Goal: Task Accomplishment & Management: Manage account settings

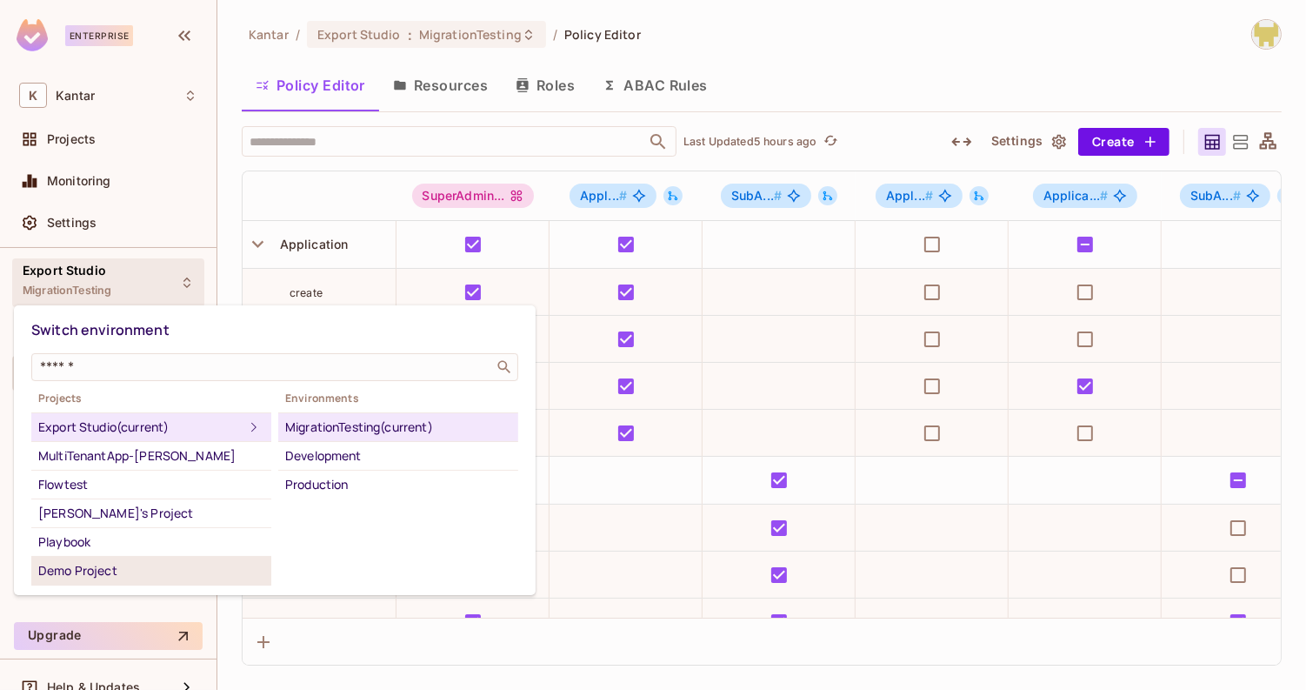
click at [177, 570] on div "Demo Project" at bounding box center [151, 570] width 226 height 21
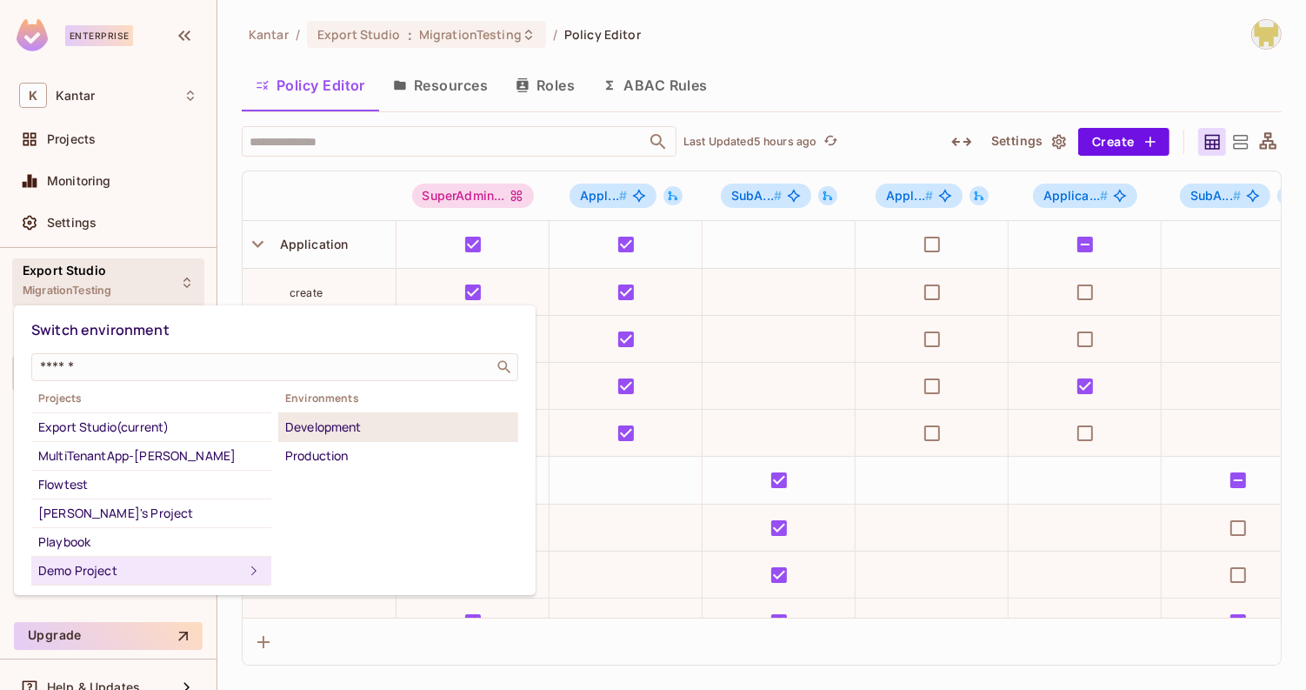
click at [364, 433] on div "Development" at bounding box center [398, 427] width 226 height 21
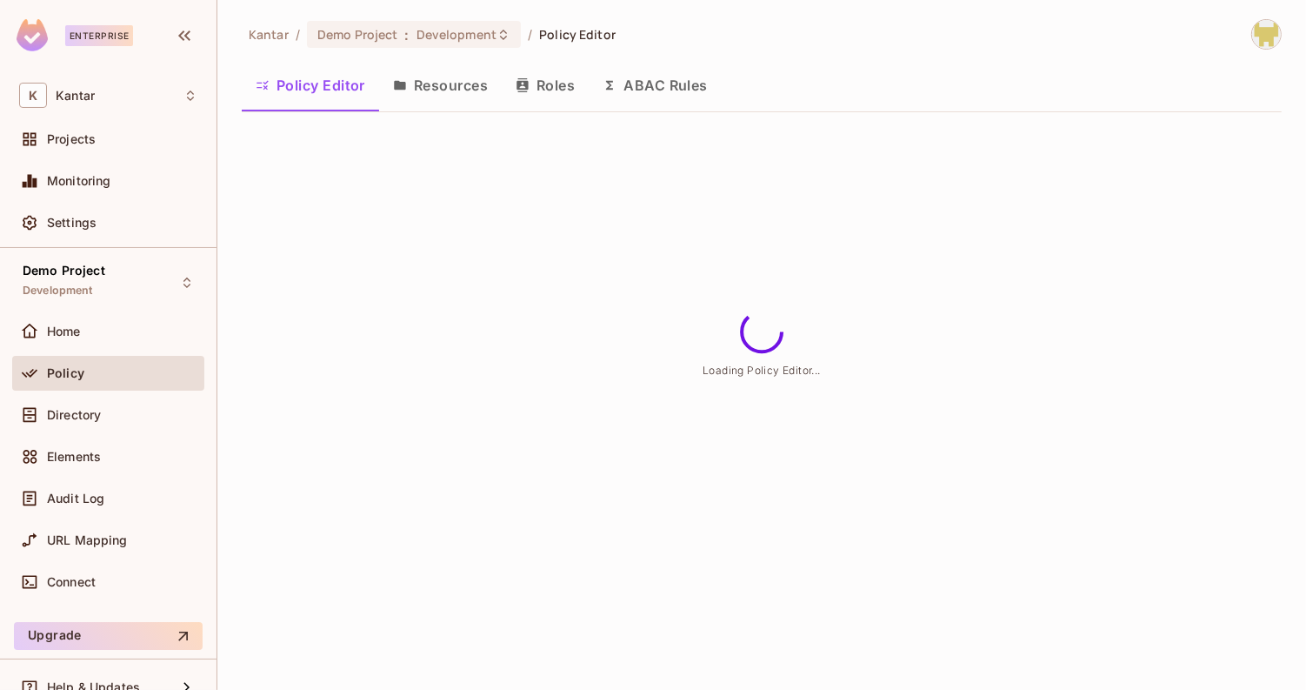
click at [649, 50] on div "Kantar / Demo Project : Development / Policy Editor Policy Editor Resources Rol…" at bounding box center [762, 72] width 1040 height 107
click at [650, 63] on button "ABAC Rules" at bounding box center [655, 84] width 133 height 43
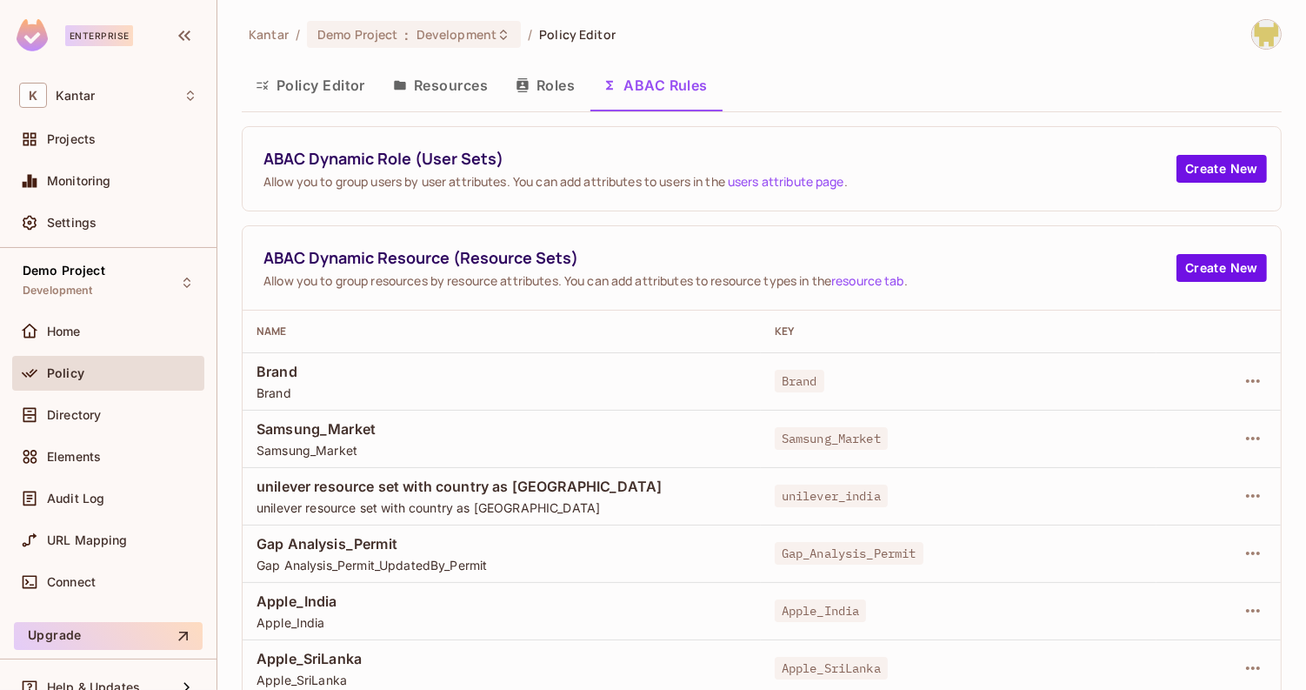
scroll to position [5, 0]
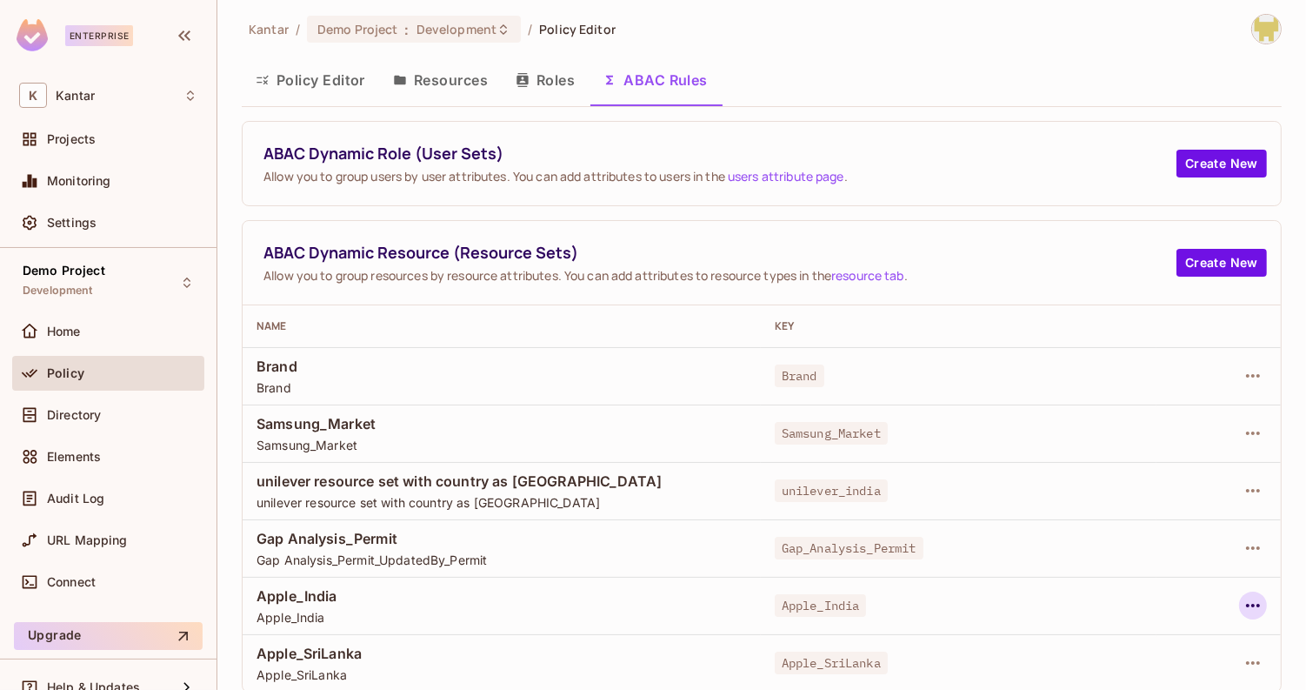
click at [1253, 600] on icon "button" at bounding box center [1253, 605] width 21 height 21
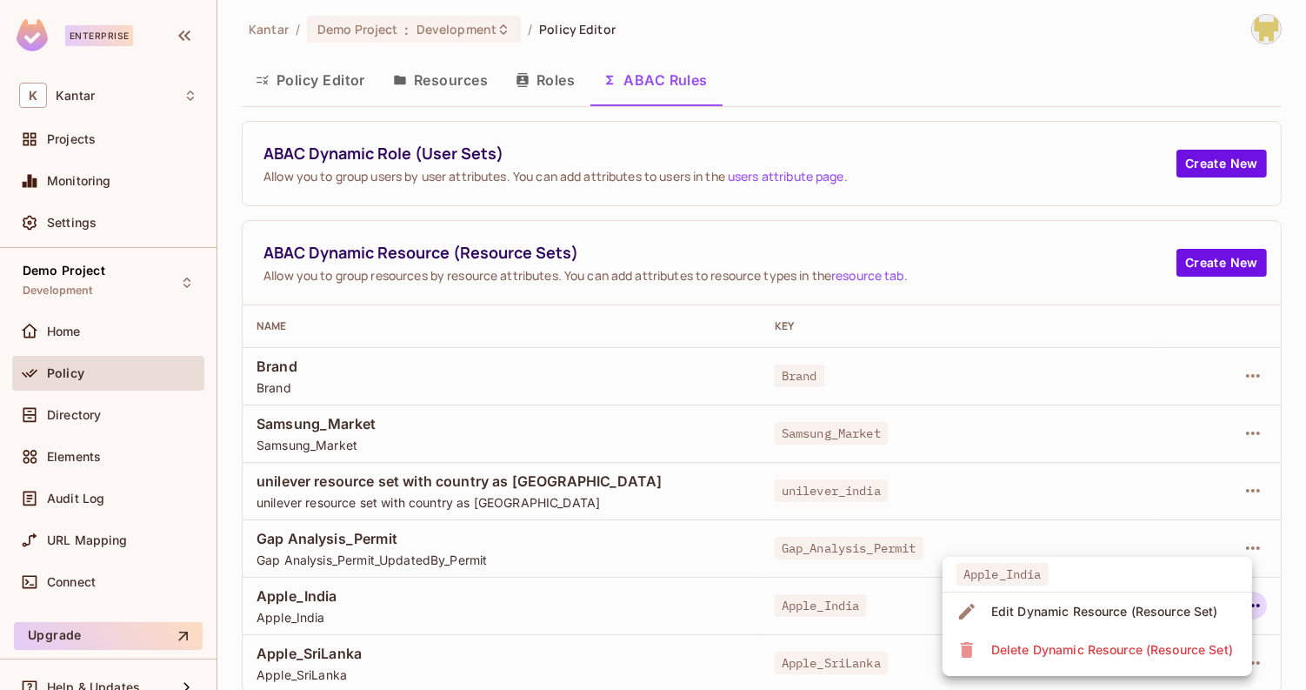
click at [1164, 616] on div "Edit Dynamic Resource (Resource Set)" at bounding box center [1105, 611] width 227 height 17
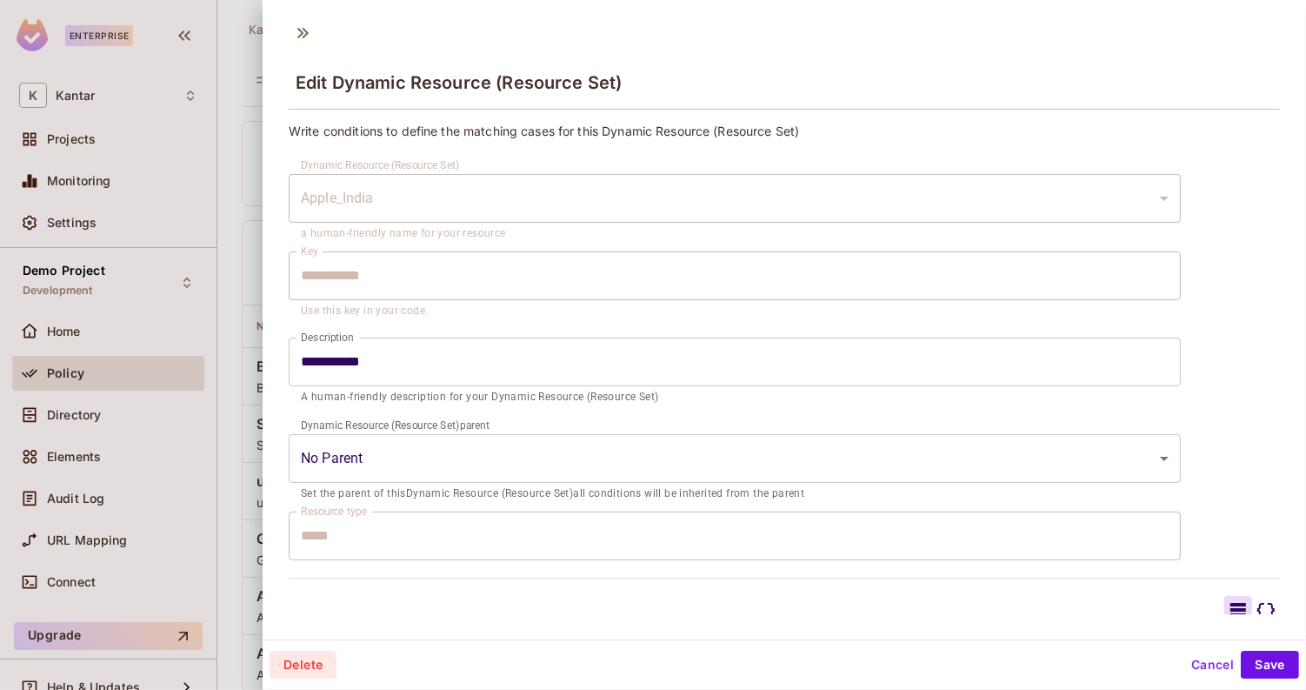
type input "**********"
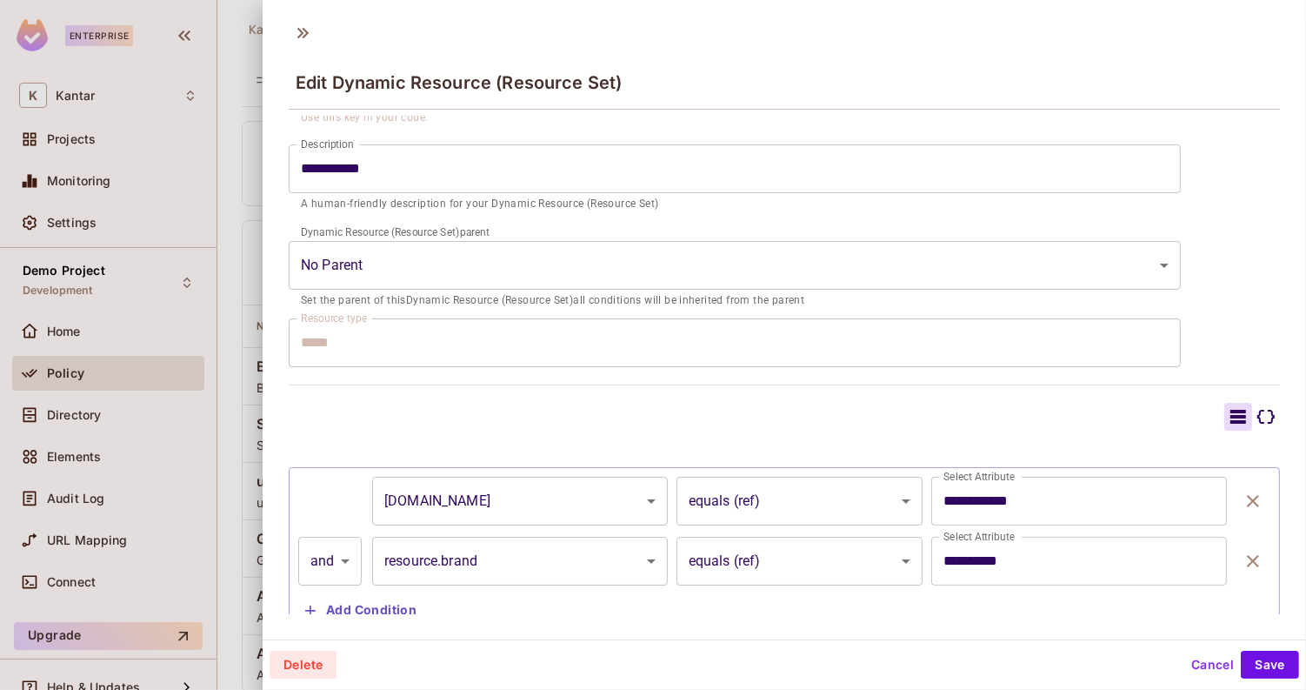
scroll to position [248, 0]
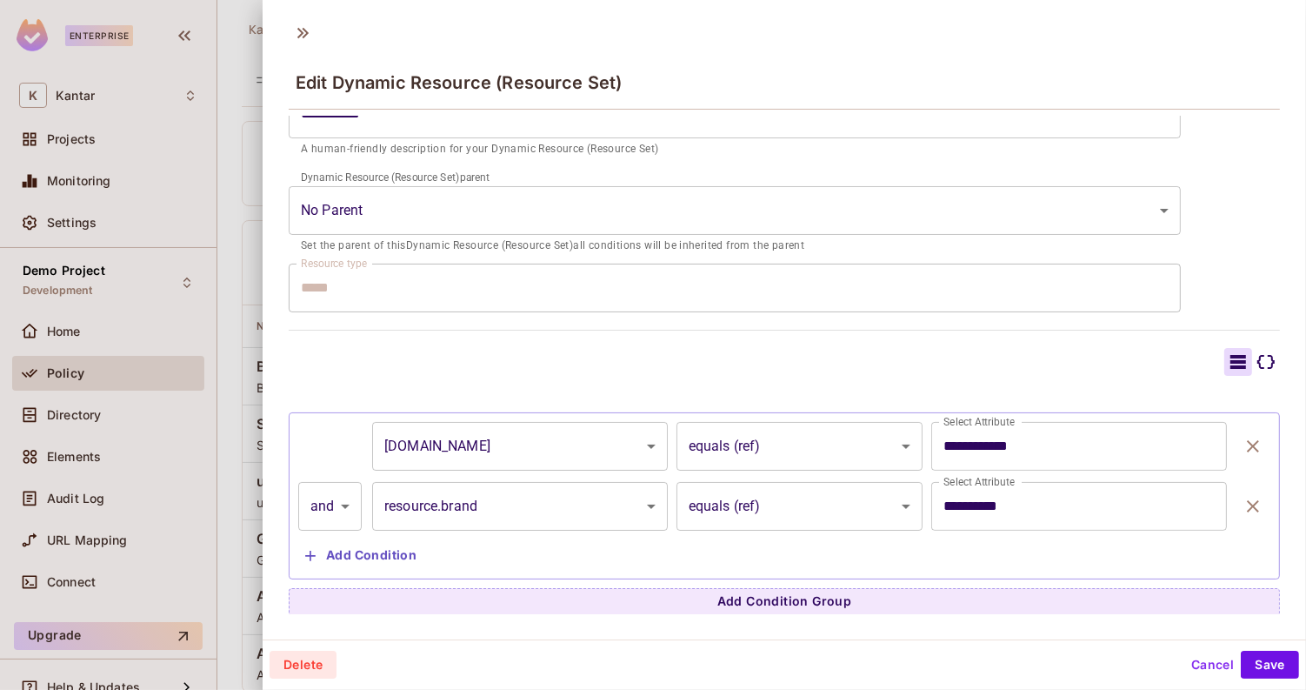
click at [1203, 668] on button "Cancel" at bounding box center [1213, 665] width 57 height 28
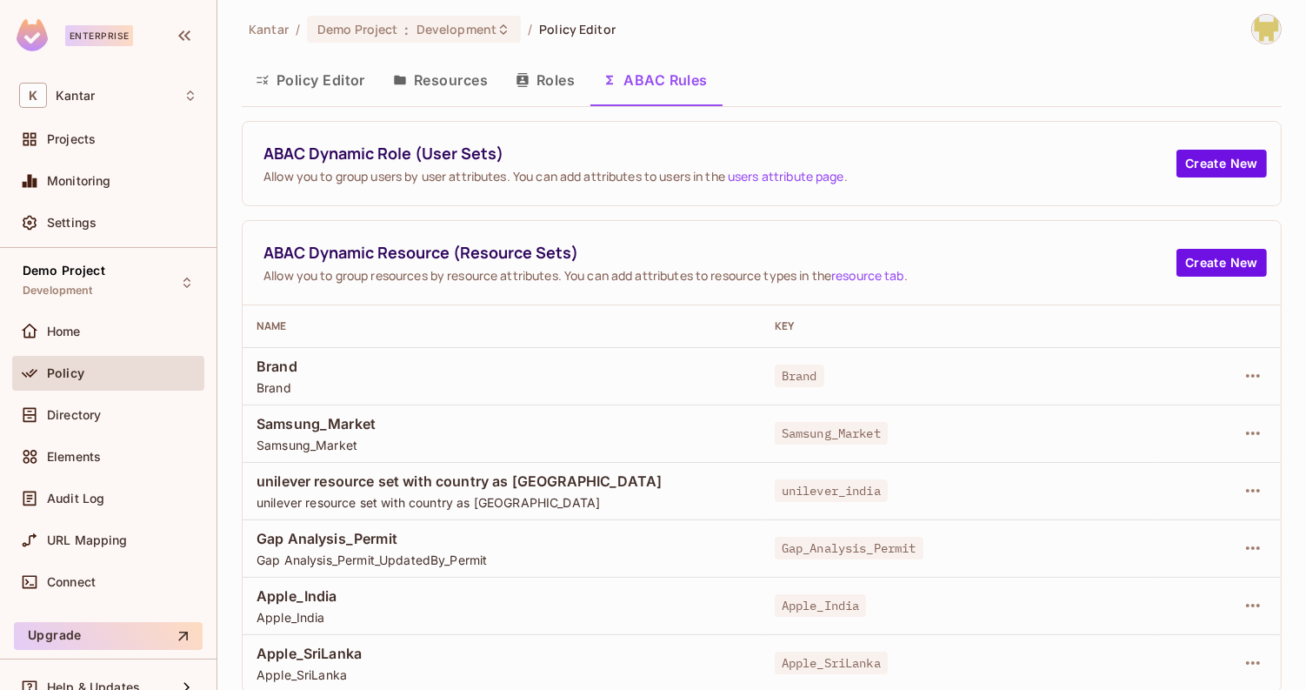
click at [344, 63] on button "Policy Editor" at bounding box center [310, 79] width 137 height 43
click at [250, 379] on div "Kantar / Demo Project : Development / Policy Editor Policy Editor Resources Rol…" at bounding box center [761, 345] width 1089 height 690
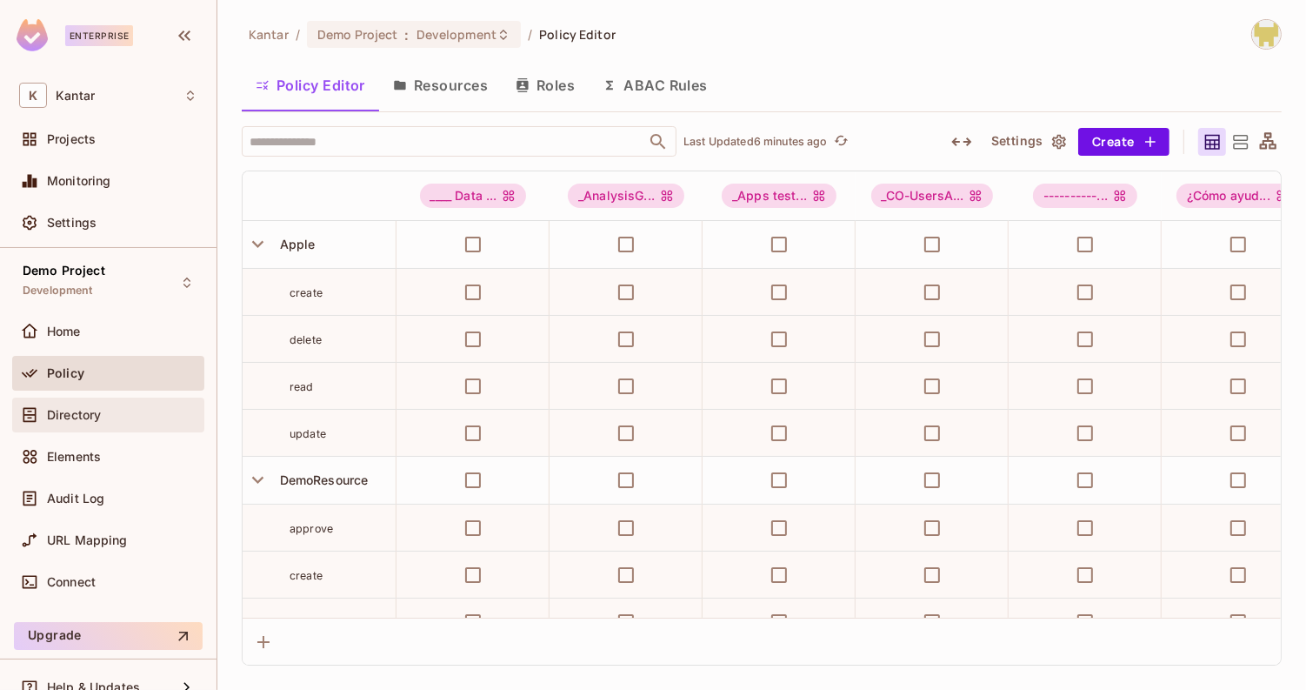
click at [164, 419] on div "Directory" at bounding box center [122, 415] width 150 height 14
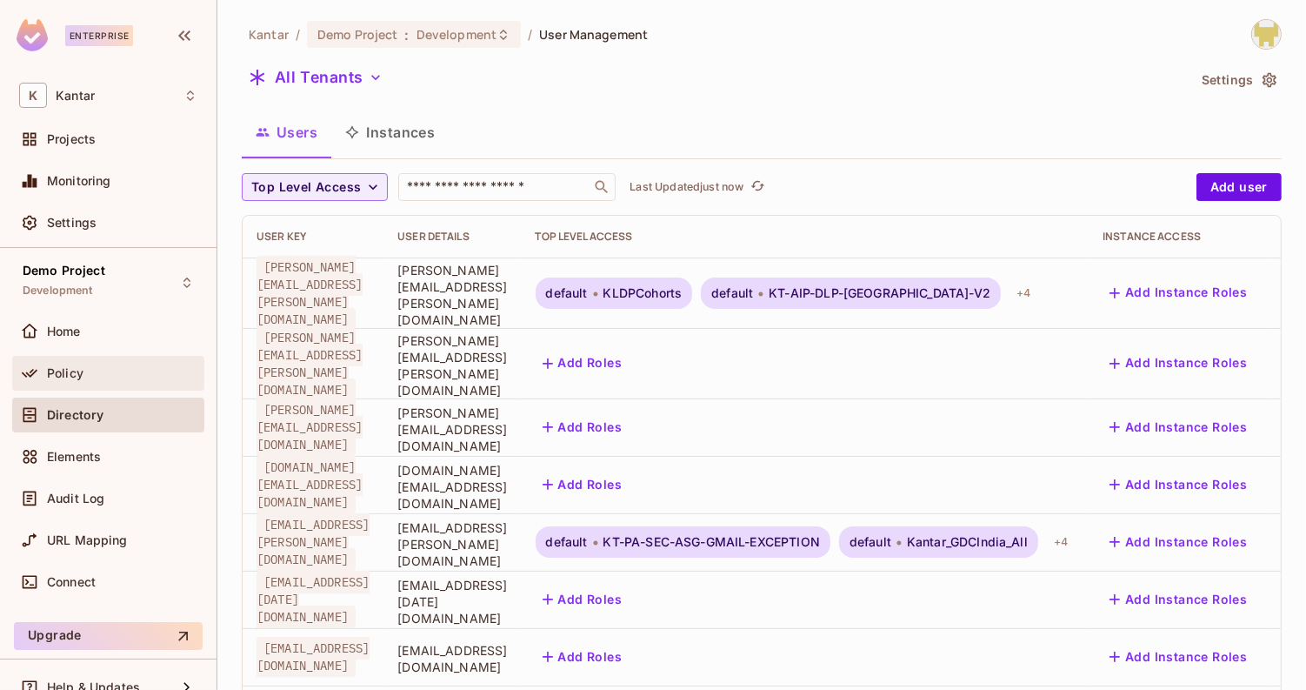
click at [131, 378] on div "Policy" at bounding box center [108, 373] width 178 height 21
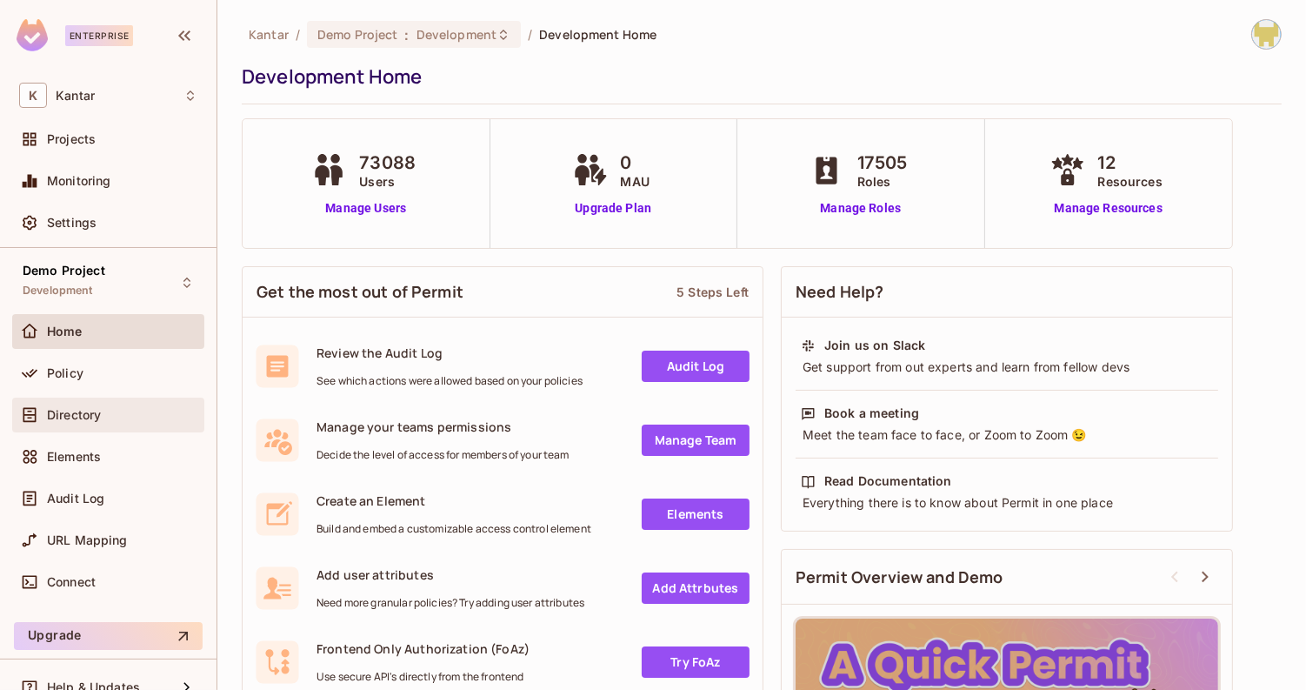
click at [105, 408] on div "Directory" at bounding box center [122, 415] width 150 height 14
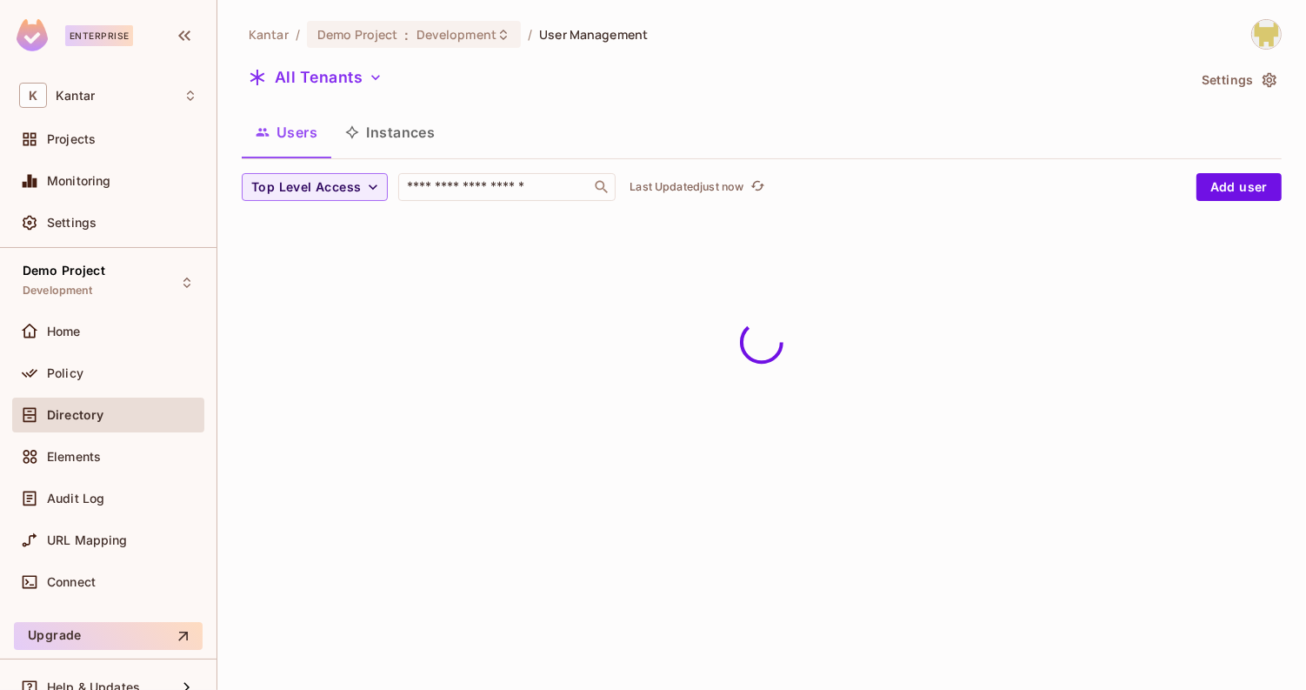
click at [152, 254] on div "Demo Project Development Home Policy Directory Elements Audit Log URL Mapping C…" at bounding box center [108, 432] width 217 height 368
click at [152, 261] on div "Demo Project Development" at bounding box center [108, 282] width 192 height 48
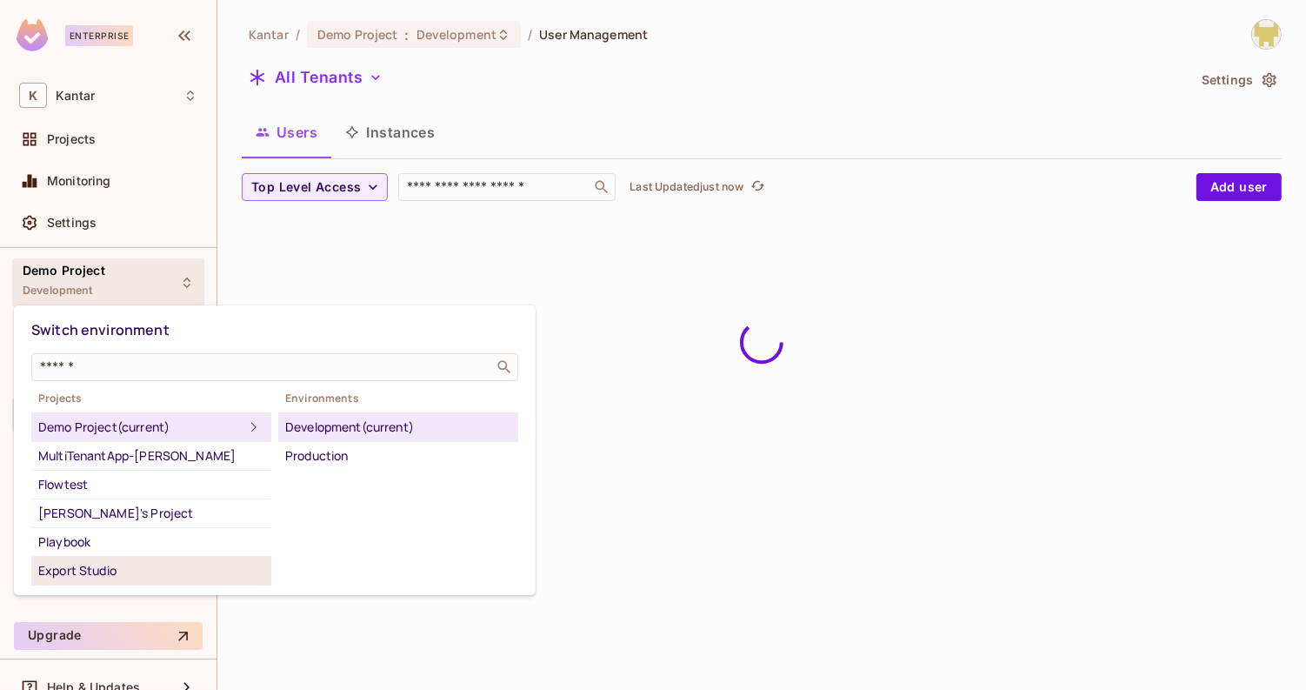
click at [172, 563] on div "Export Studio" at bounding box center [151, 570] width 226 height 21
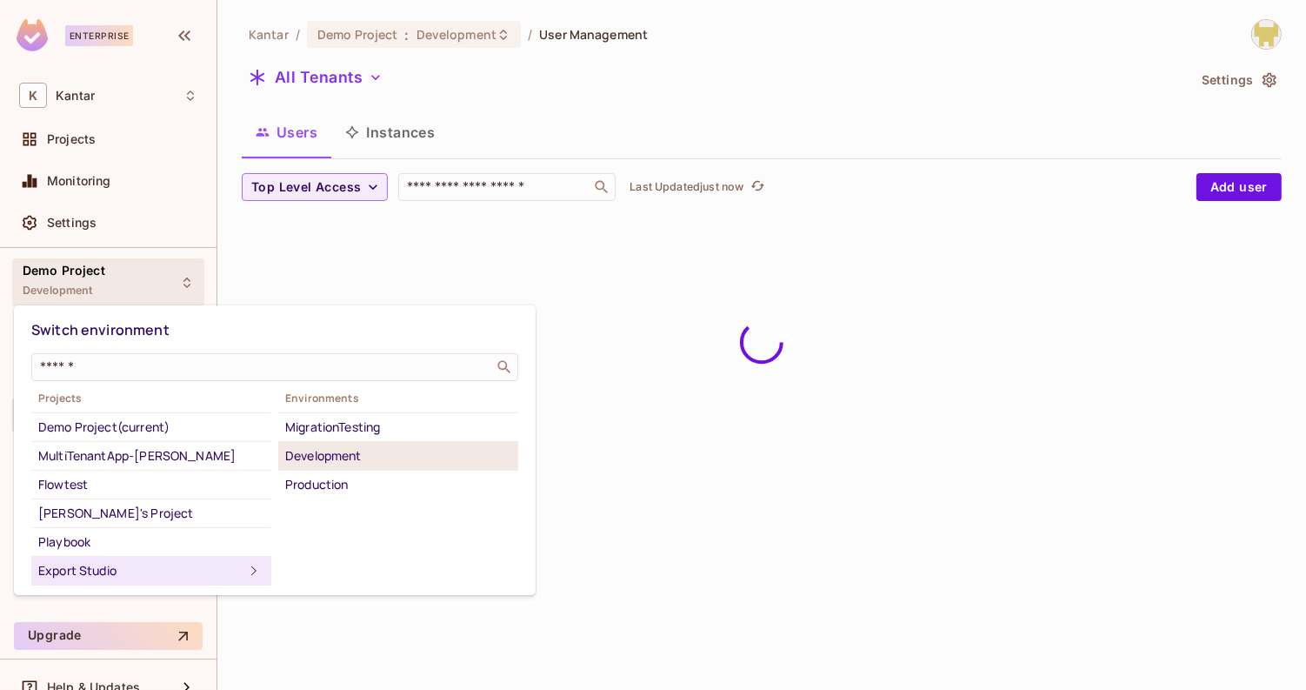
click at [335, 460] on div "Development" at bounding box center [398, 455] width 226 height 21
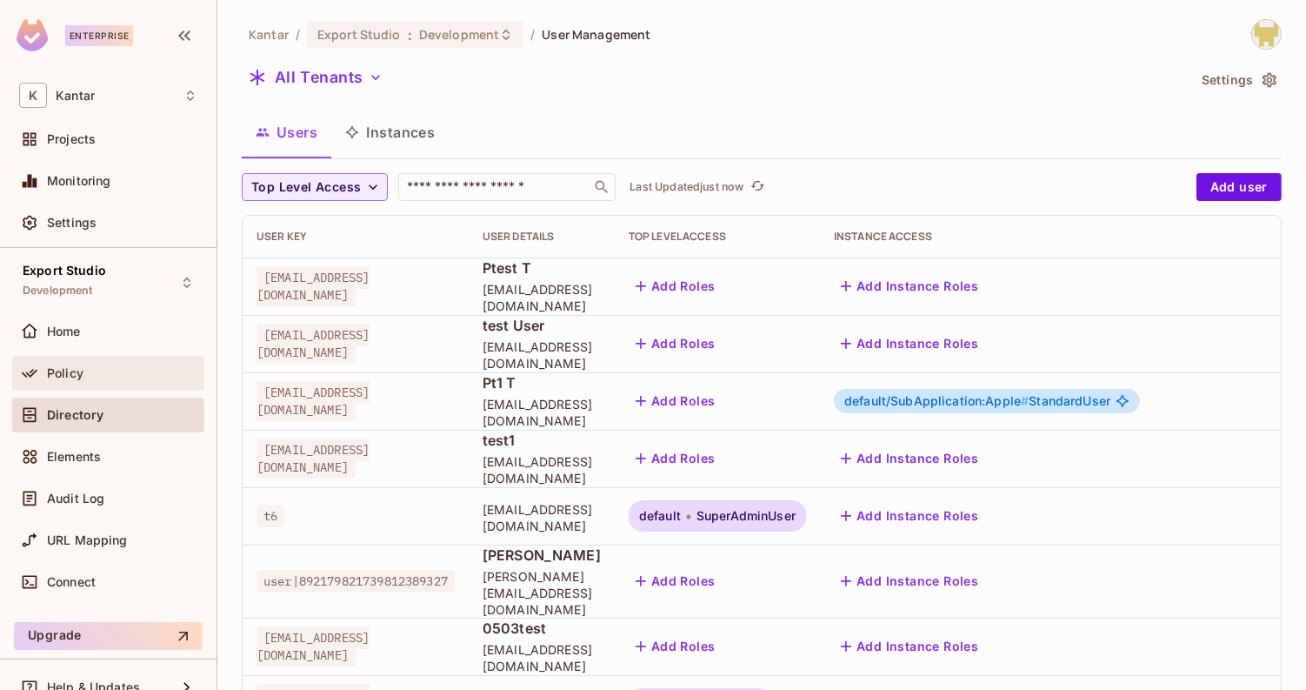
click at [95, 382] on div "Policy" at bounding box center [108, 373] width 192 height 35
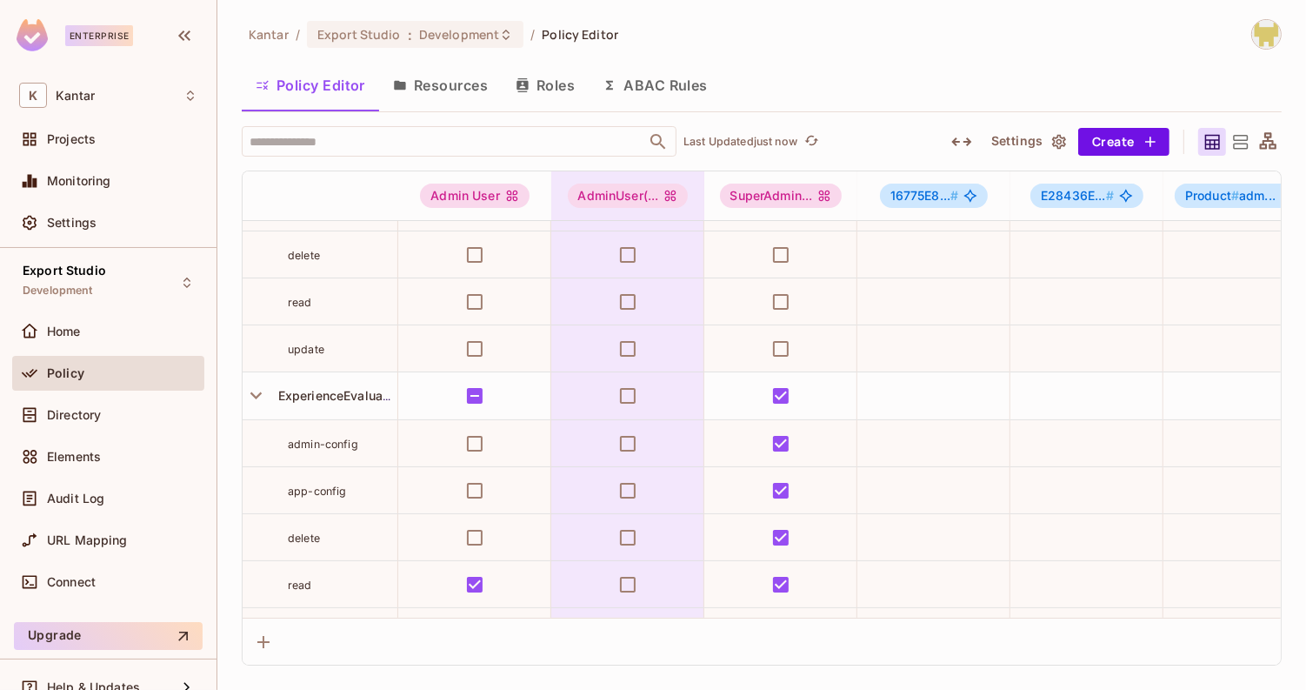
scroll to position [0, 2]
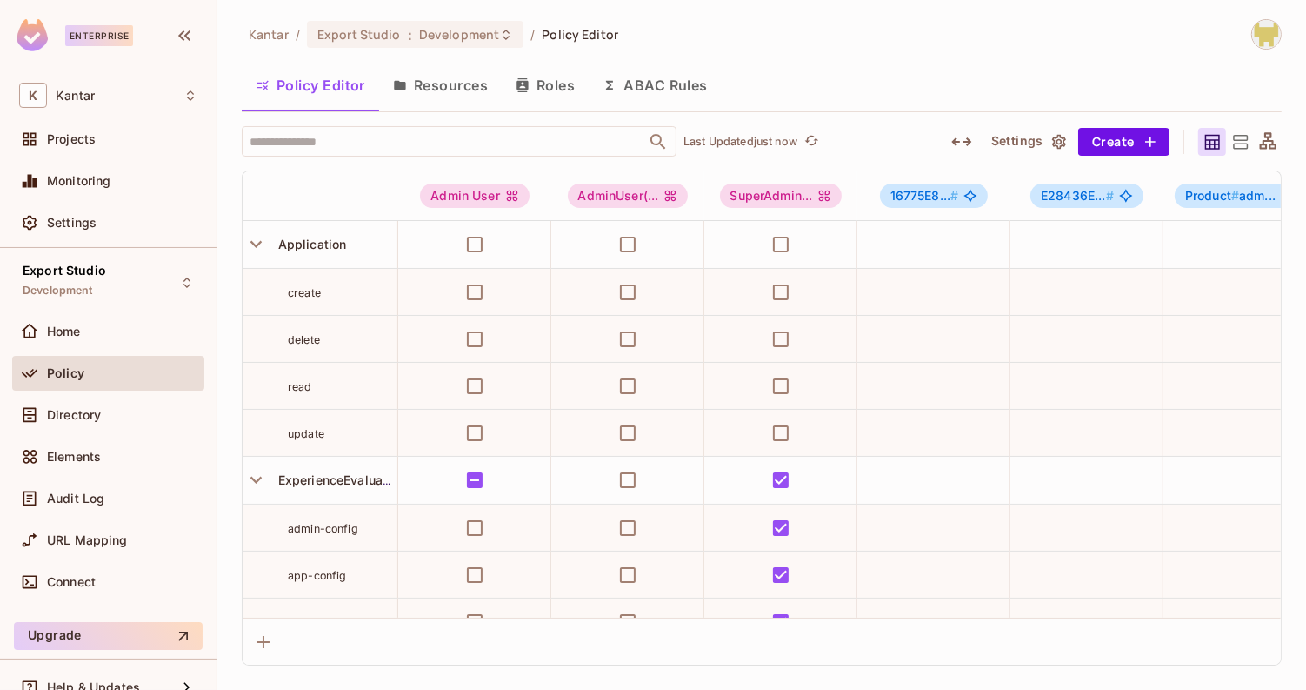
click at [624, 99] on button "ABAC Rules" at bounding box center [655, 84] width 133 height 43
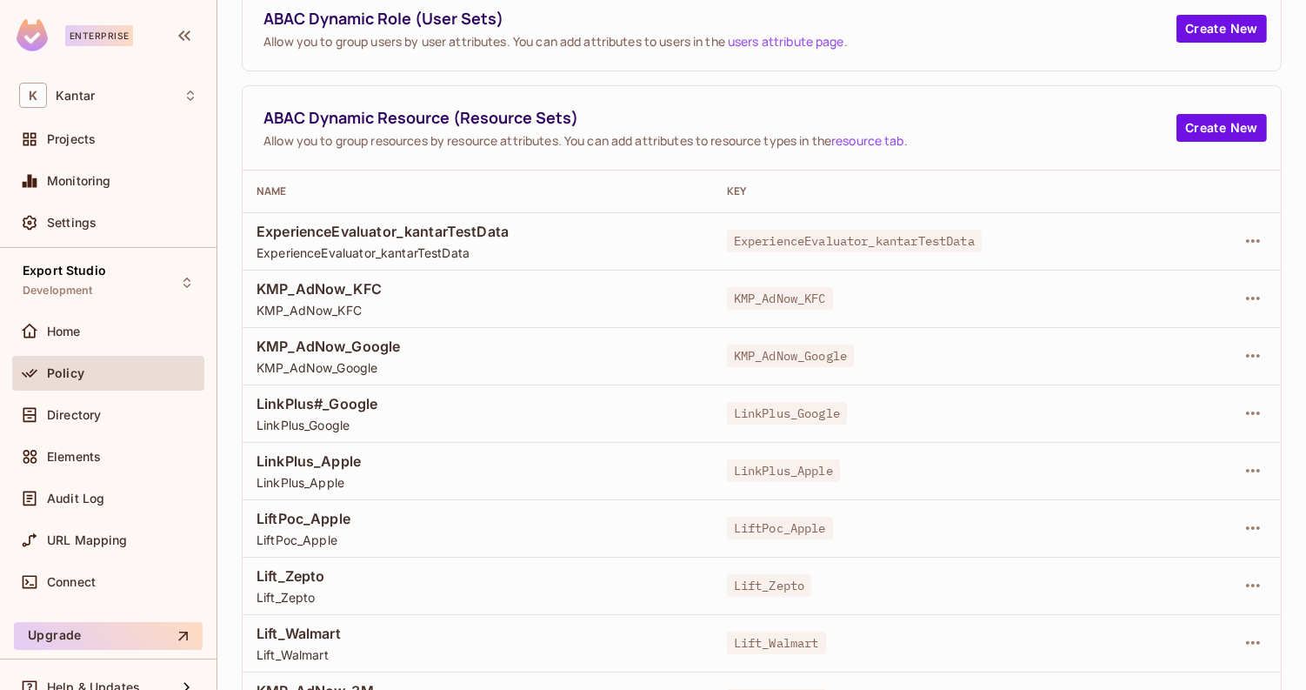
scroll to position [177, 0]
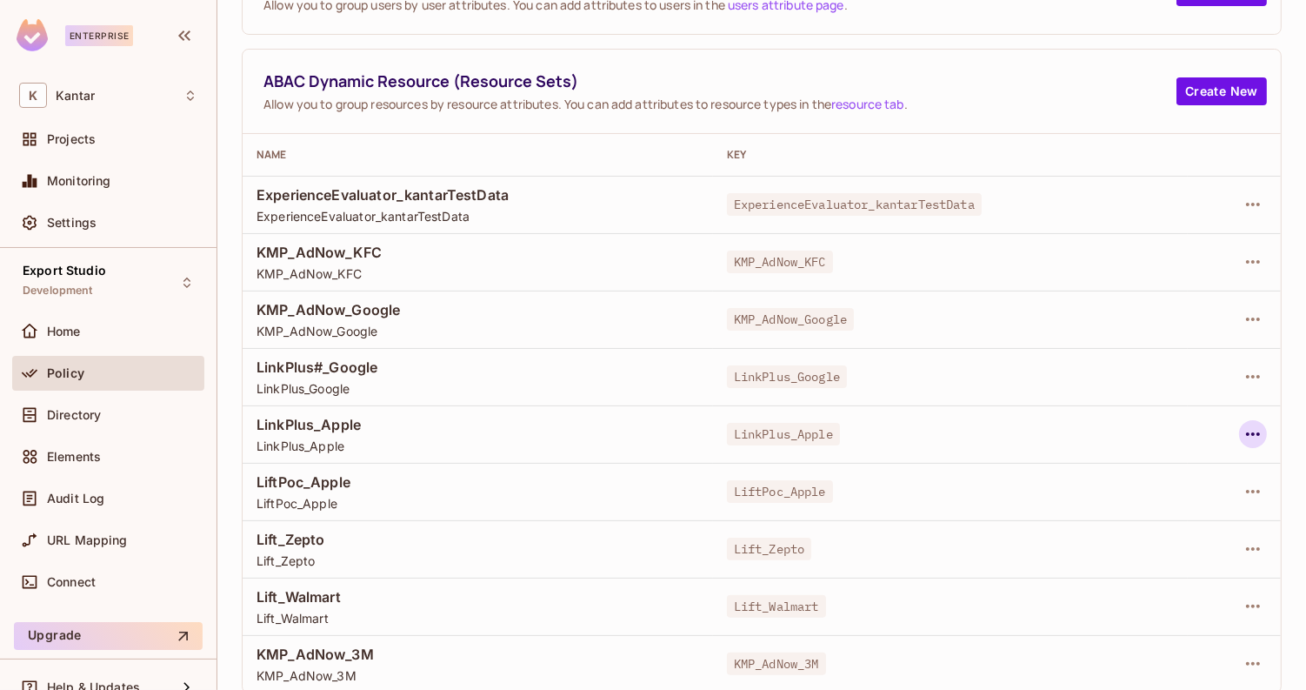
click at [1252, 433] on icon "button" at bounding box center [1253, 434] width 21 height 21
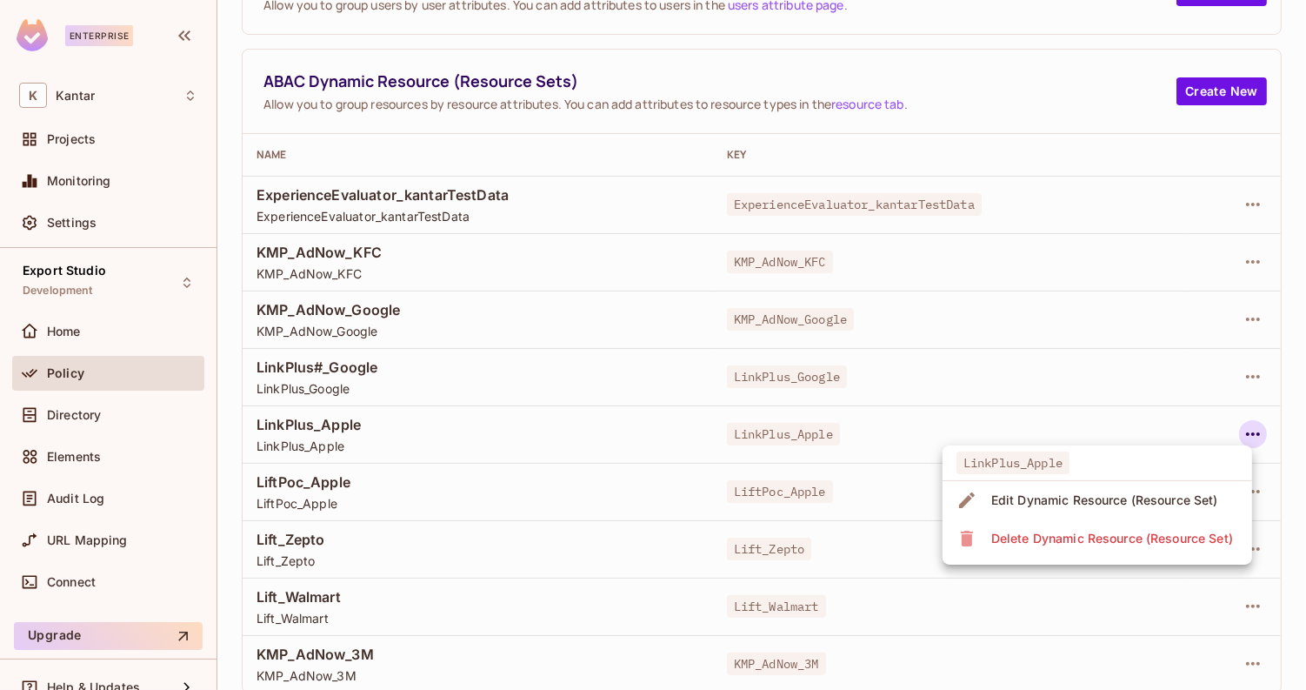
click at [1163, 497] on div "Edit Dynamic Resource (Resource Set)" at bounding box center [1105, 499] width 227 height 17
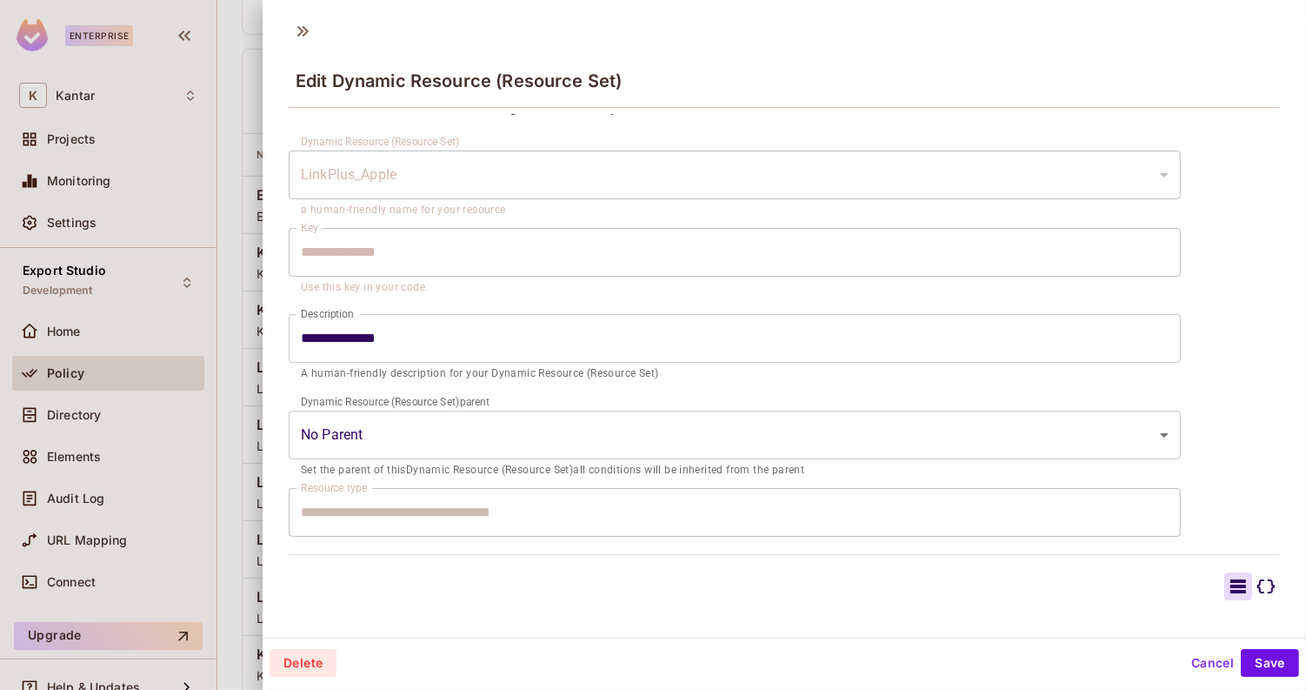
scroll to position [307, 0]
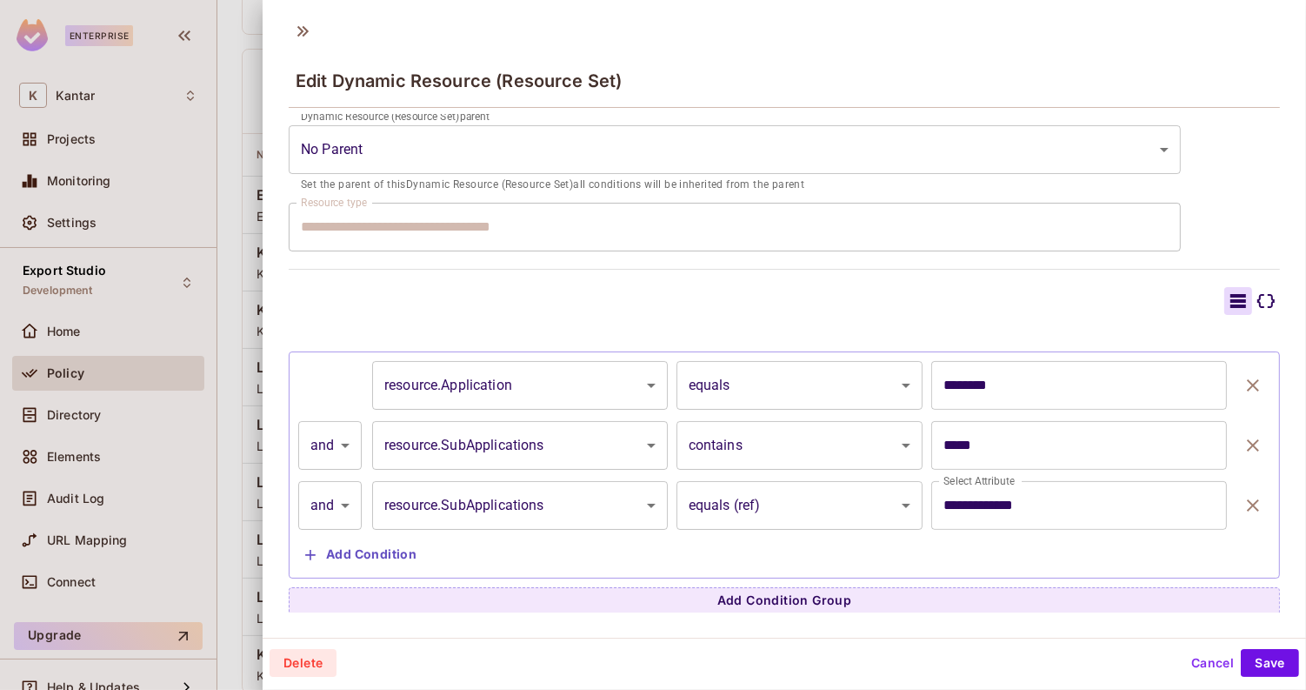
click at [1202, 653] on button "Cancel" at bounding box center [1213, 663] width 57 height 28
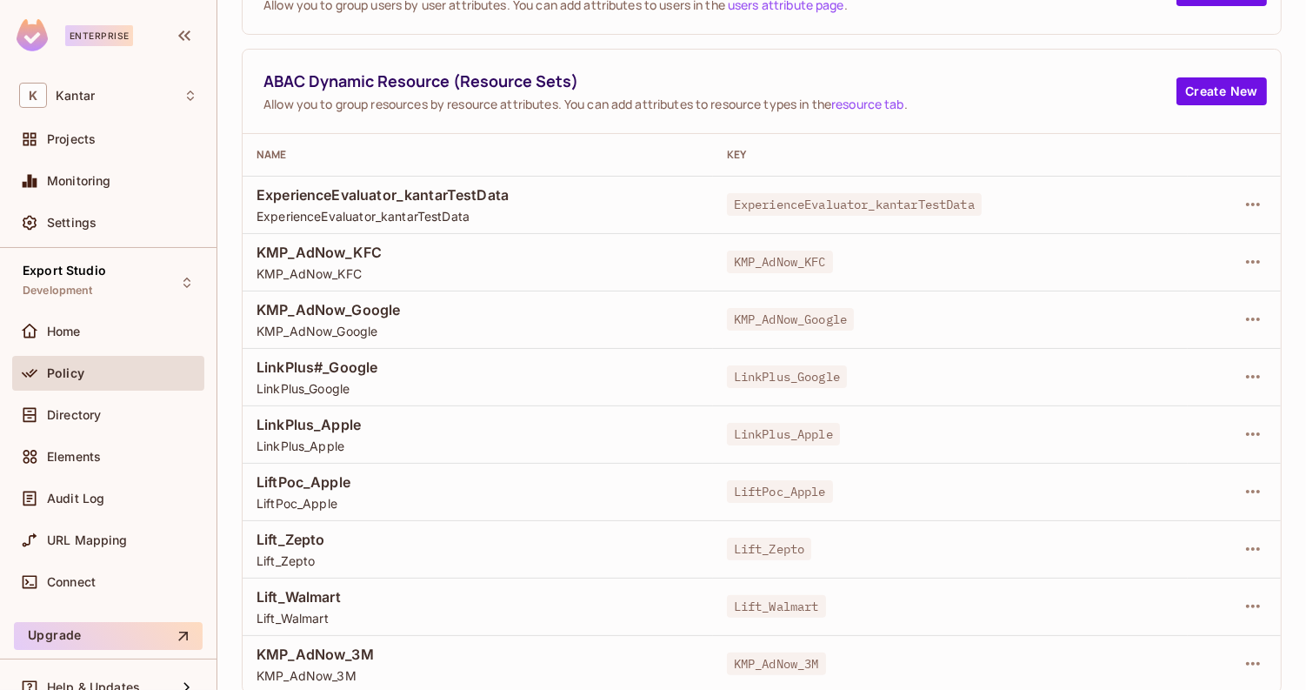
scroll to position [0, 0]
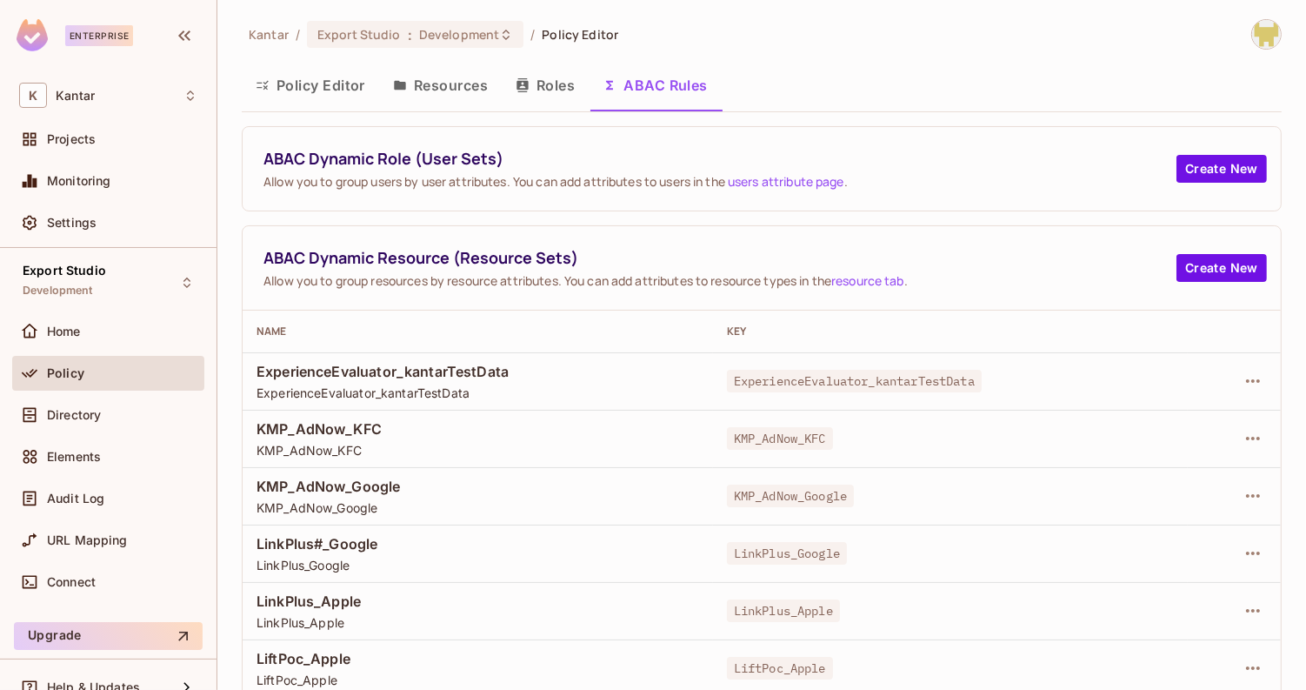
click at [309, 81] on button "Policy Editor" at bounding box center [310, 84] width 137 height 43
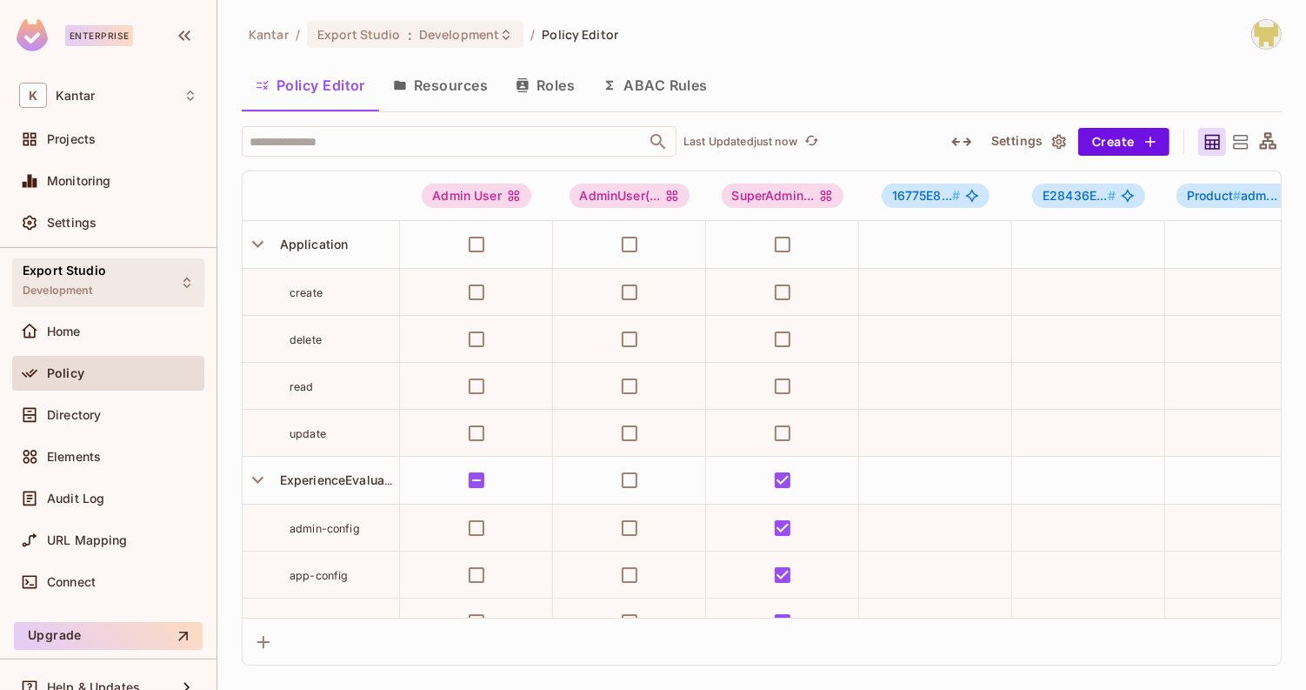
click at [151, 280] on div "Export Studio Development" at bounding box center [108, 282] width 192 height 48
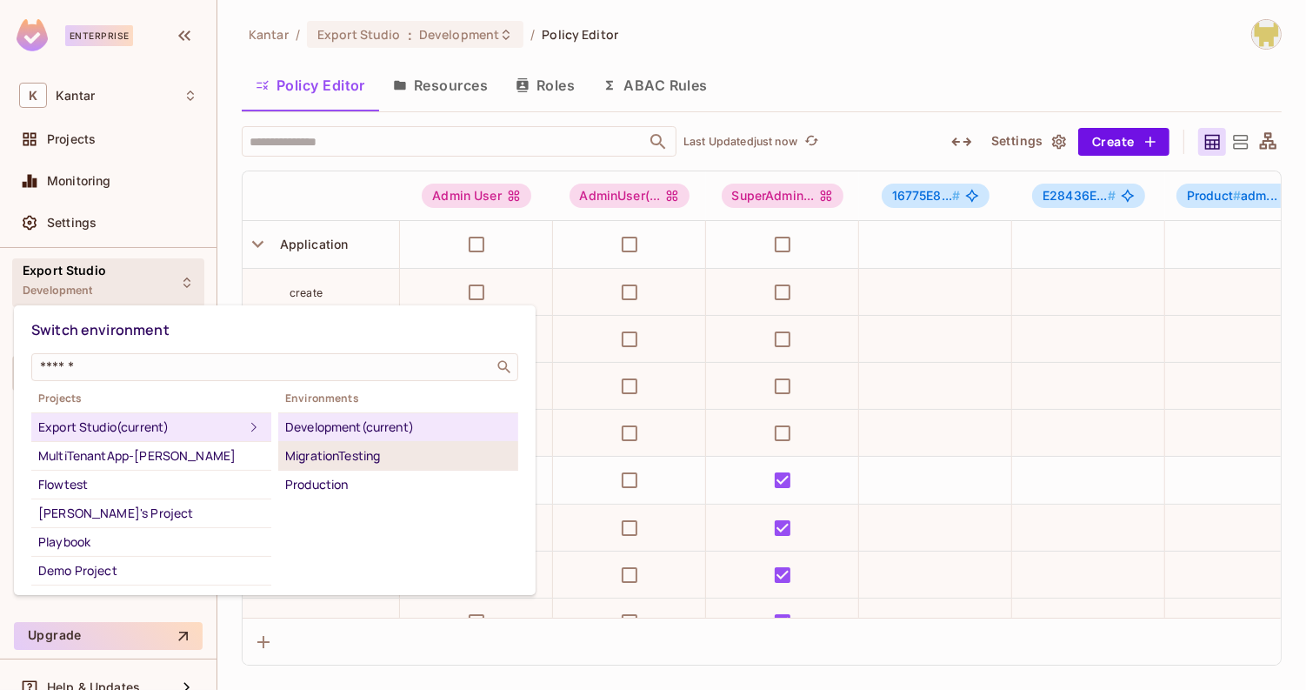
click at [299, 452] on div "MigrationTesting" at bounding box center [398, 455] width 226 height 21
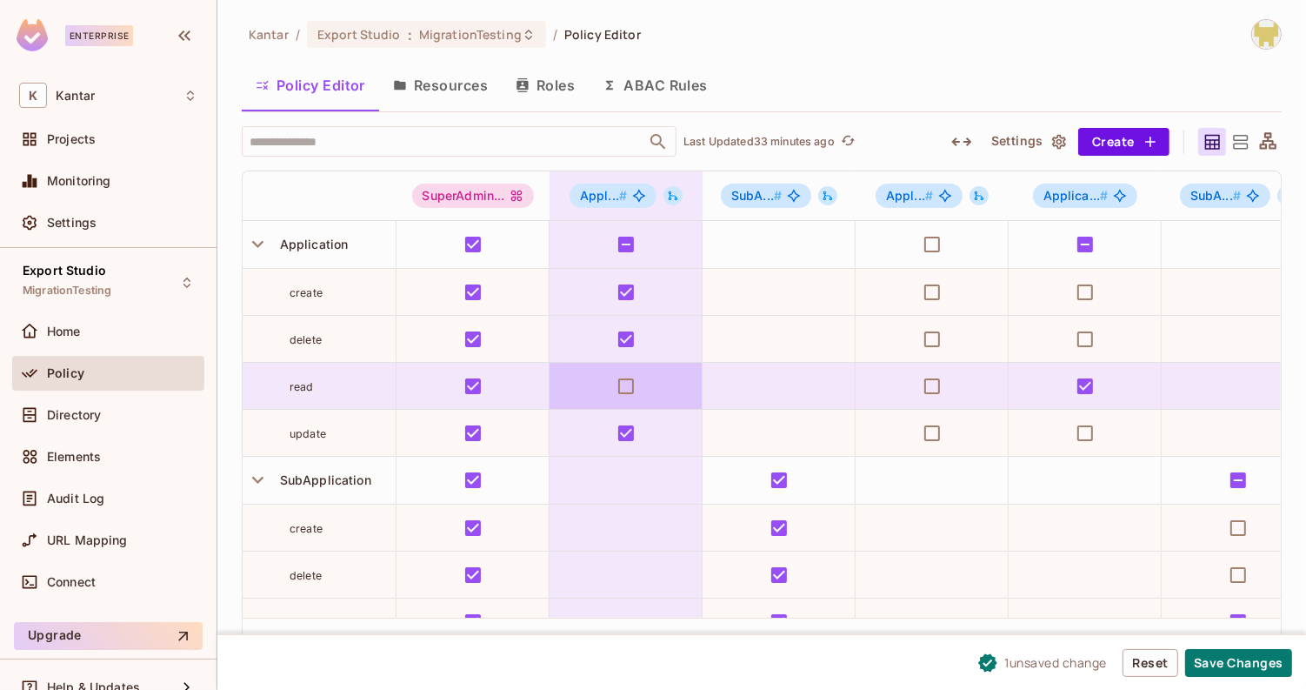
scroll to position [73, 0]
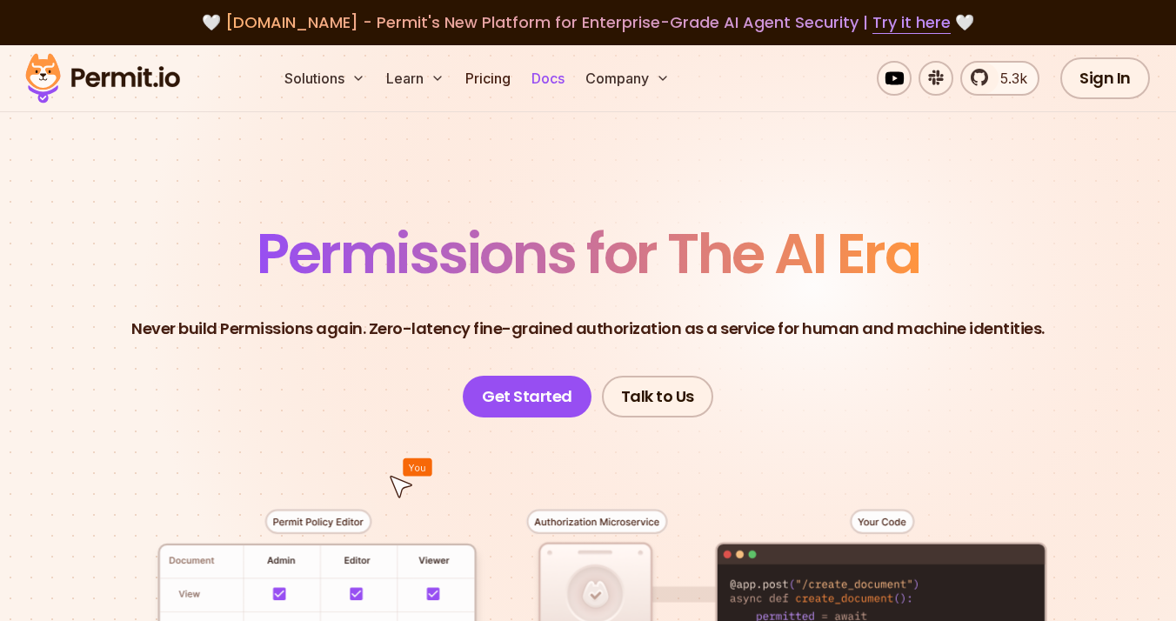
click at [549, 76] on link "Docs" at bounding box center [547, 78] width 47 height 35
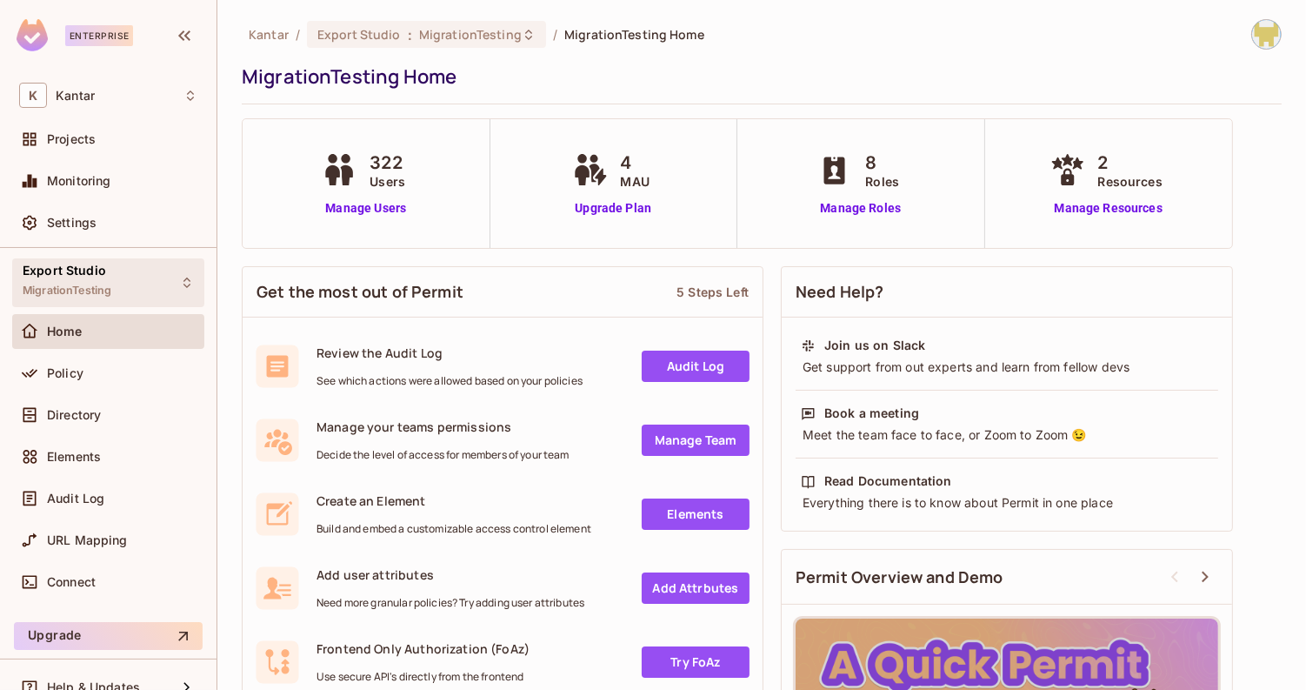
click at [110, 285] on span "MigrationTesting" at bounding box center [67, 291] width 89 height 14
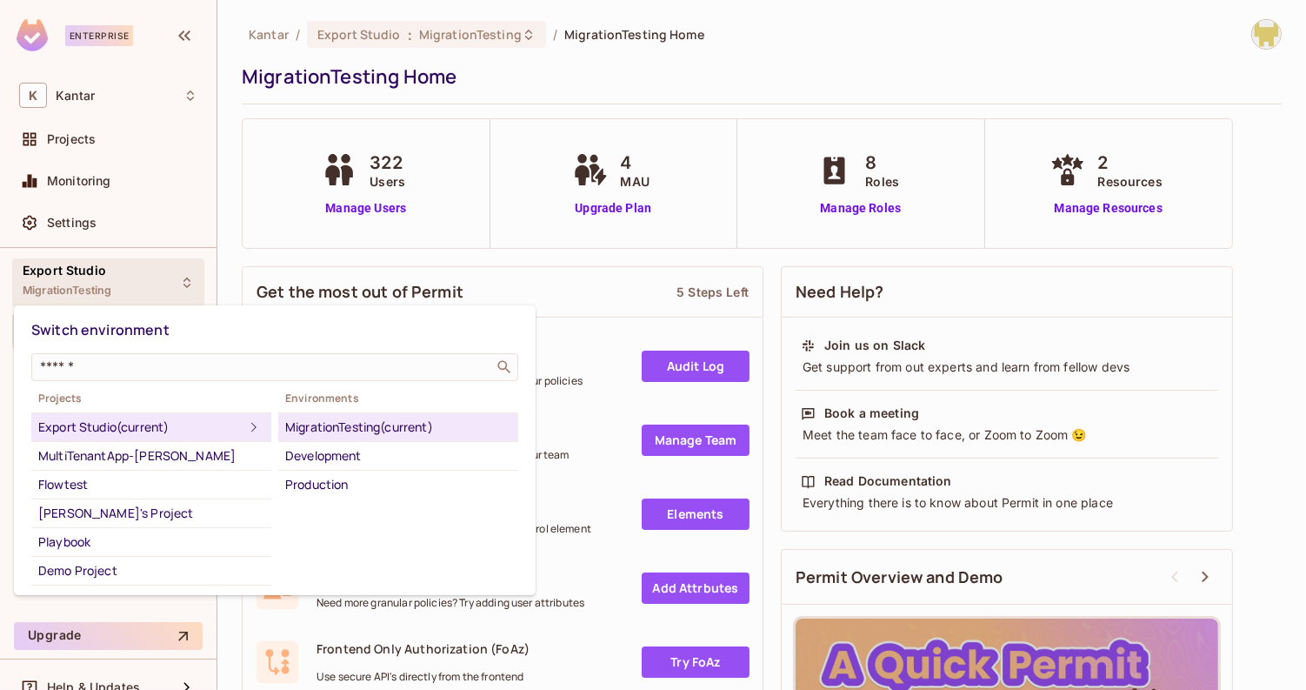
click at [223, 210] on div at bounding box center [653, 345] width 1306 height 690
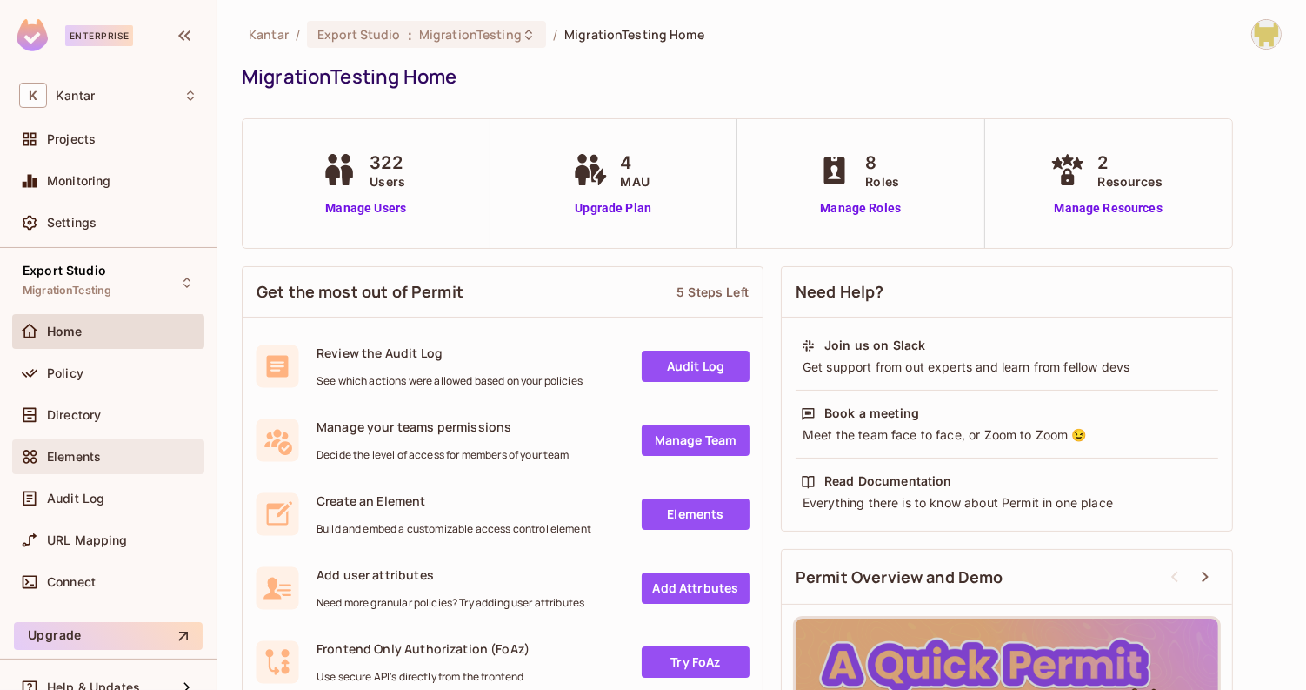
click at [124, 463] on div "Elements" at bounding box center [108, 456] width 178 height 21
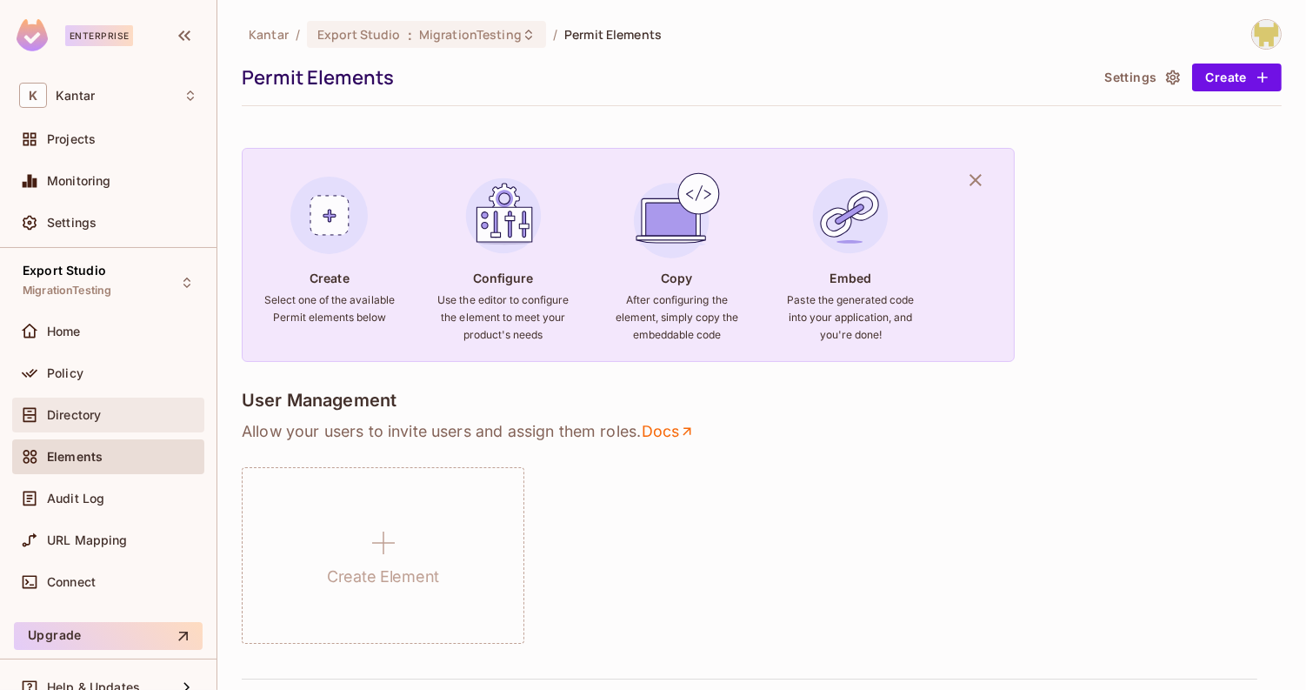
click at [102, 419] on div "Directory" at bounding box center [122, 415] width 150 height 14
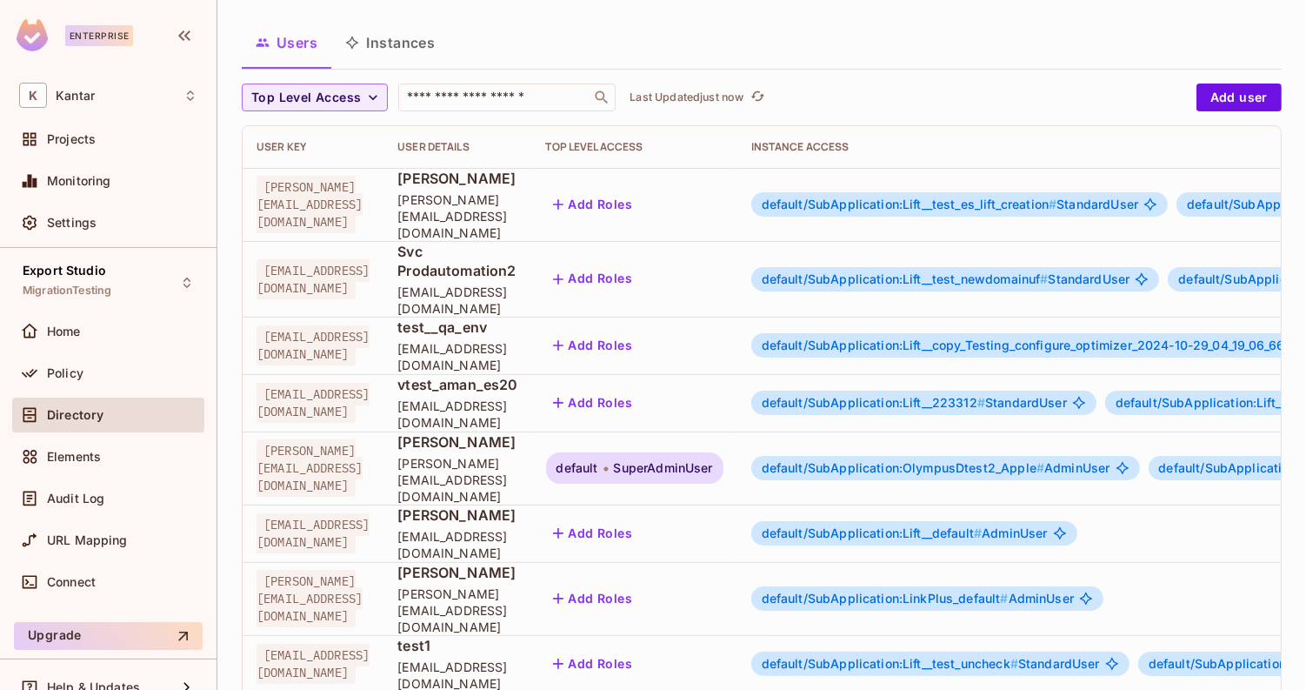
scroll to position [117, 0]
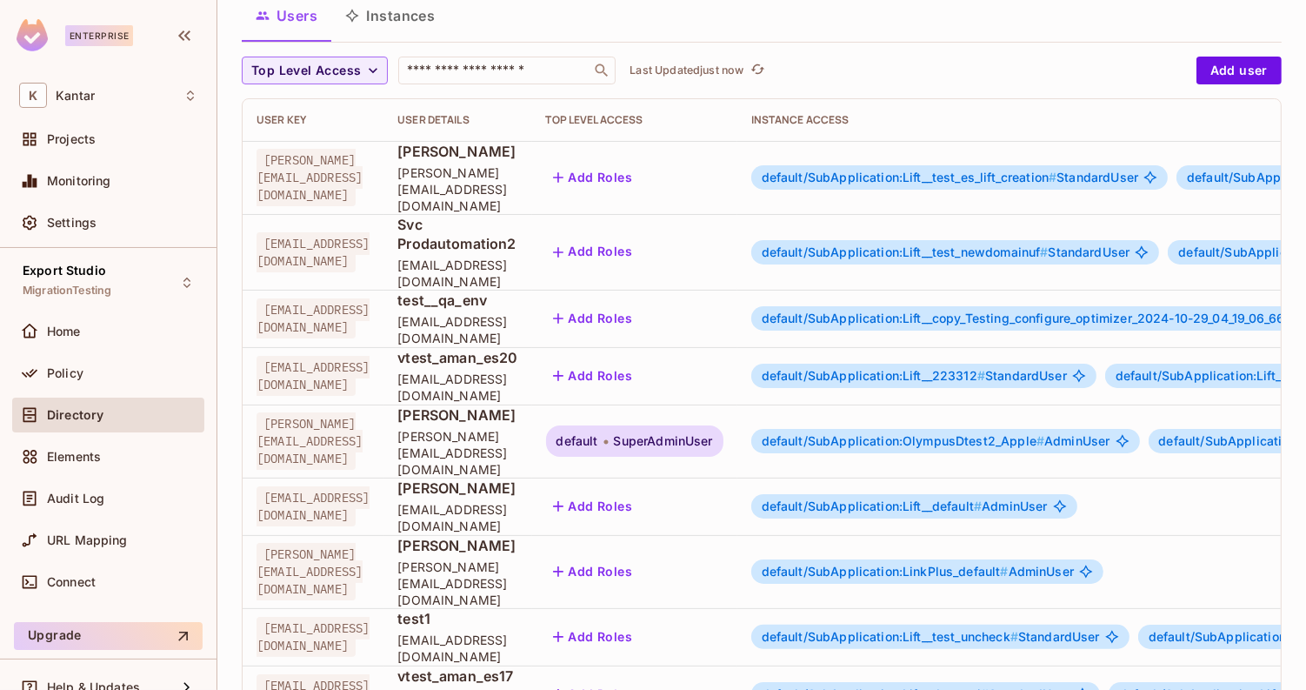
click at [598, 434] on span "default" at bounding box center [578, 441] width 42 height 14
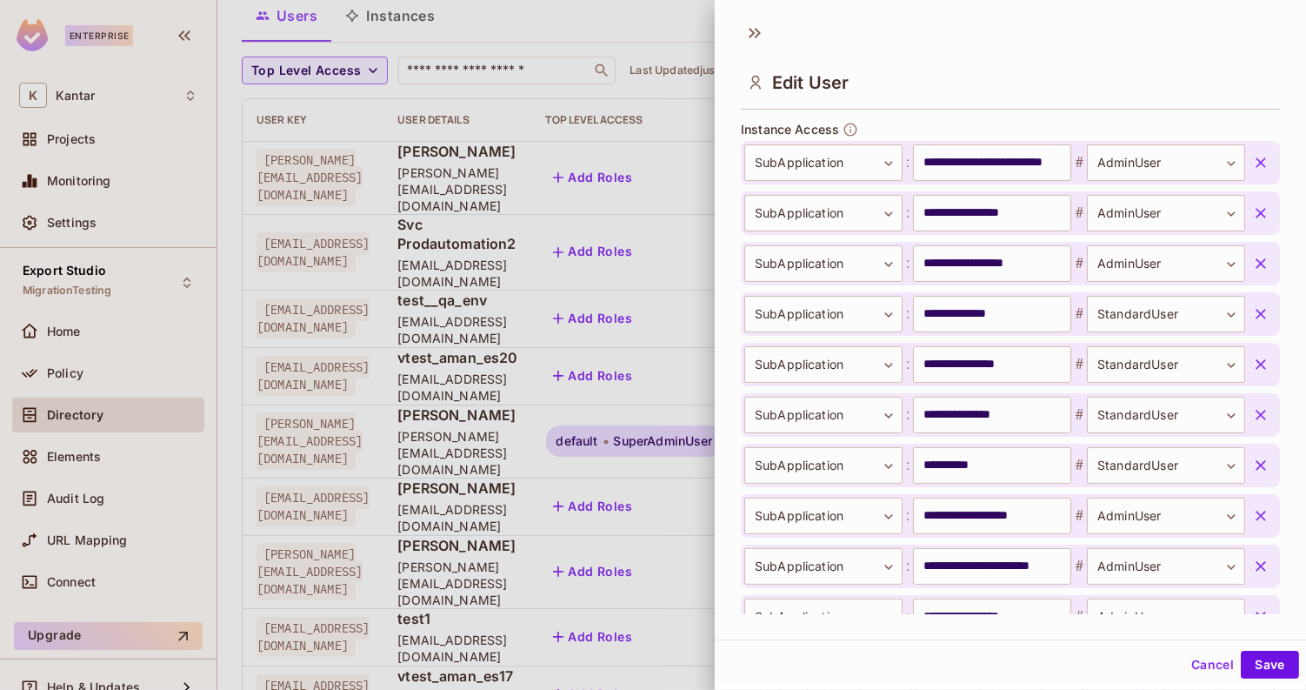
scroll to position [618, 0]
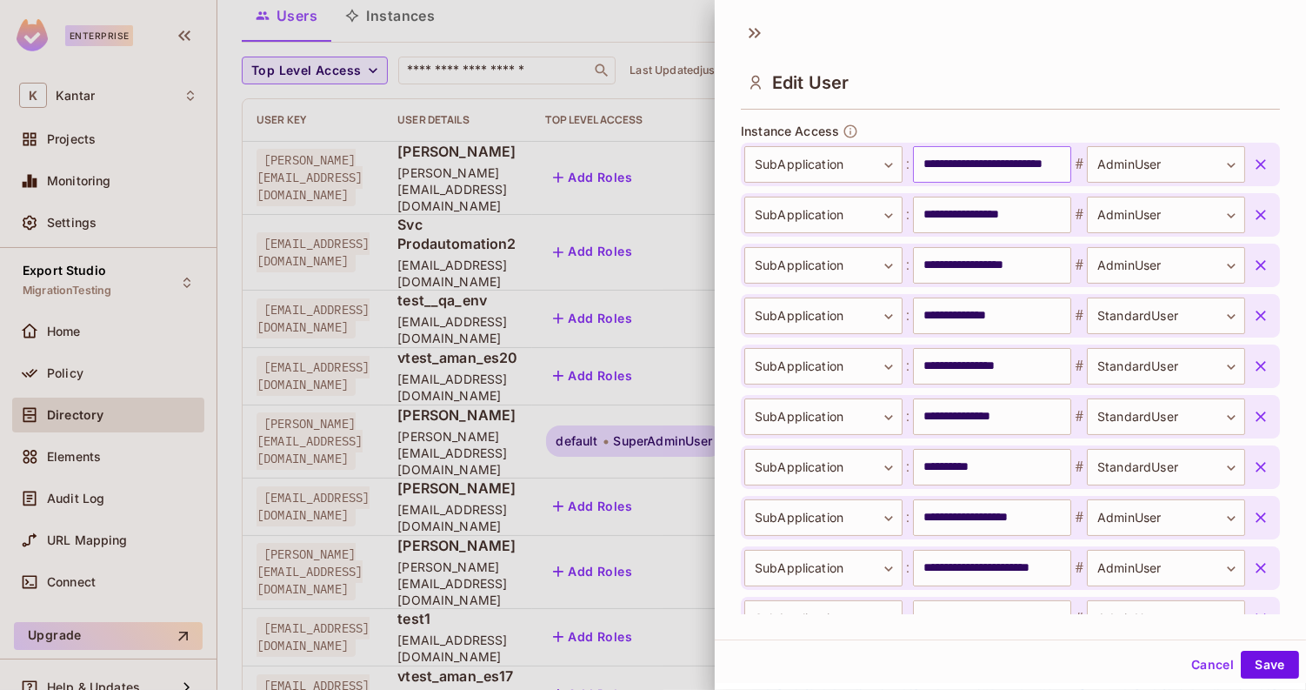
click at [963, 167] on input "**********" at bounding box center [992, 164] width 158 height 37
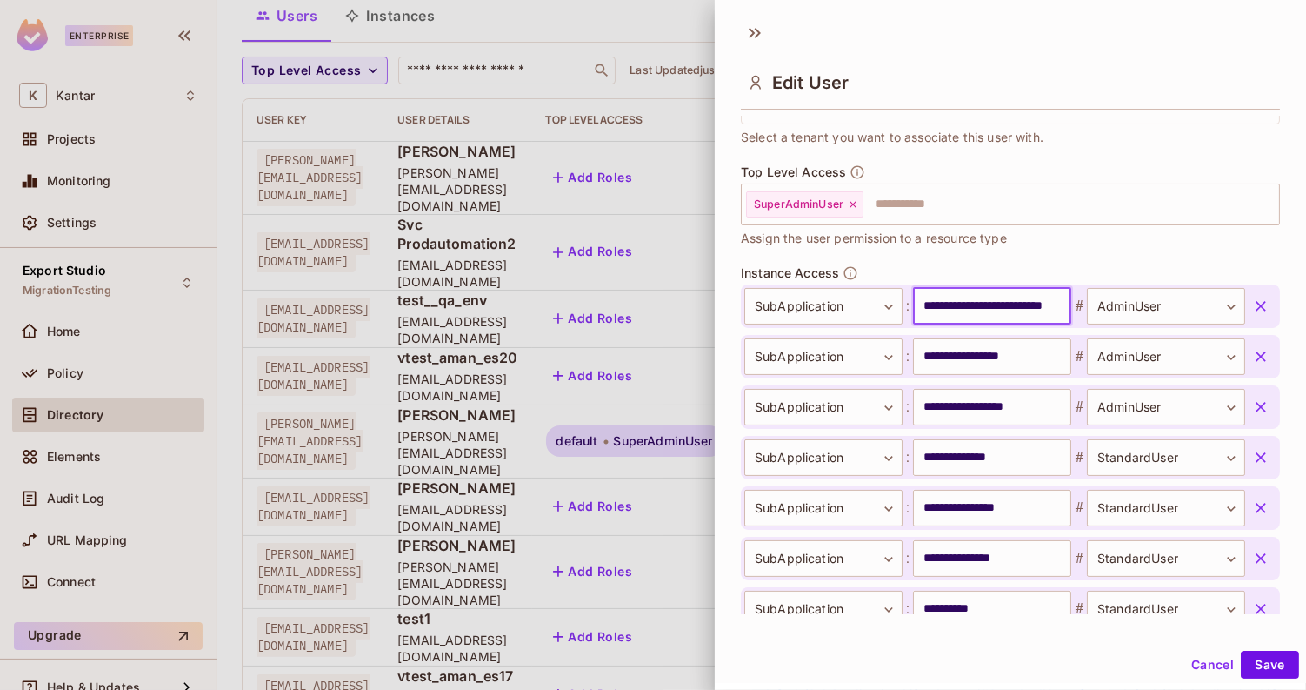
scroll to position [499, 0]
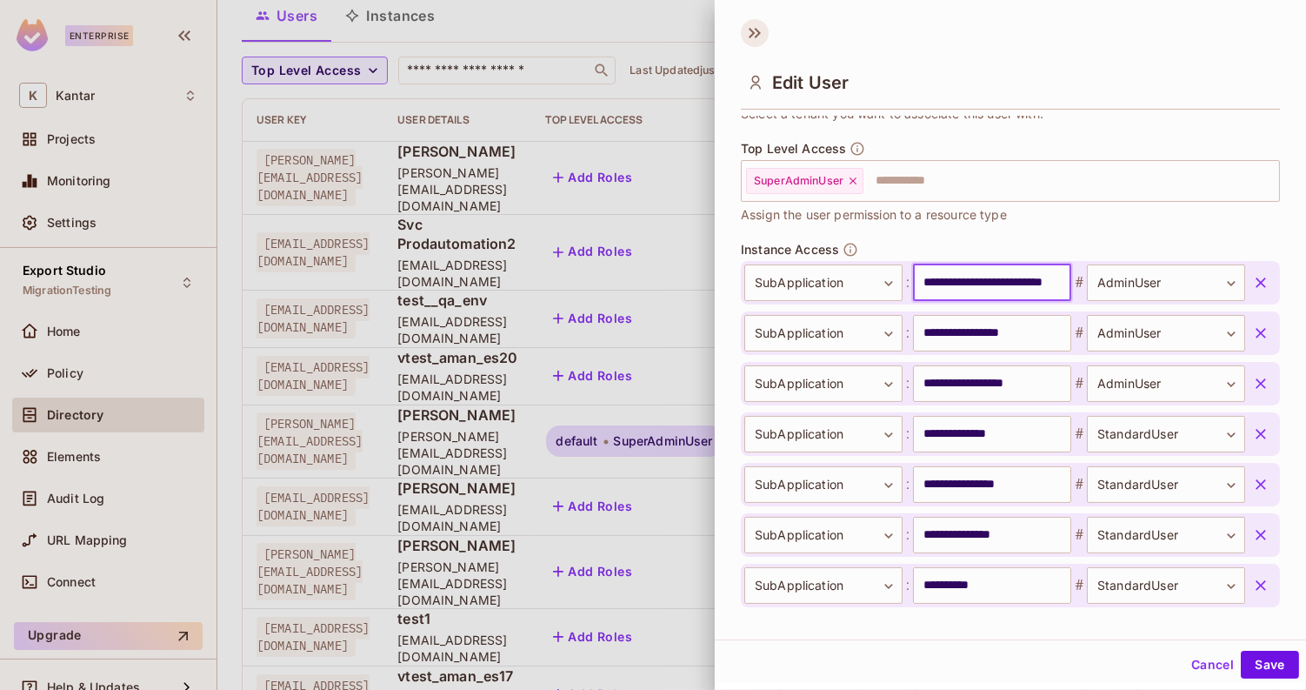
click at [746, 32] on icon at bounding box center [755, 33] width 28 height 28
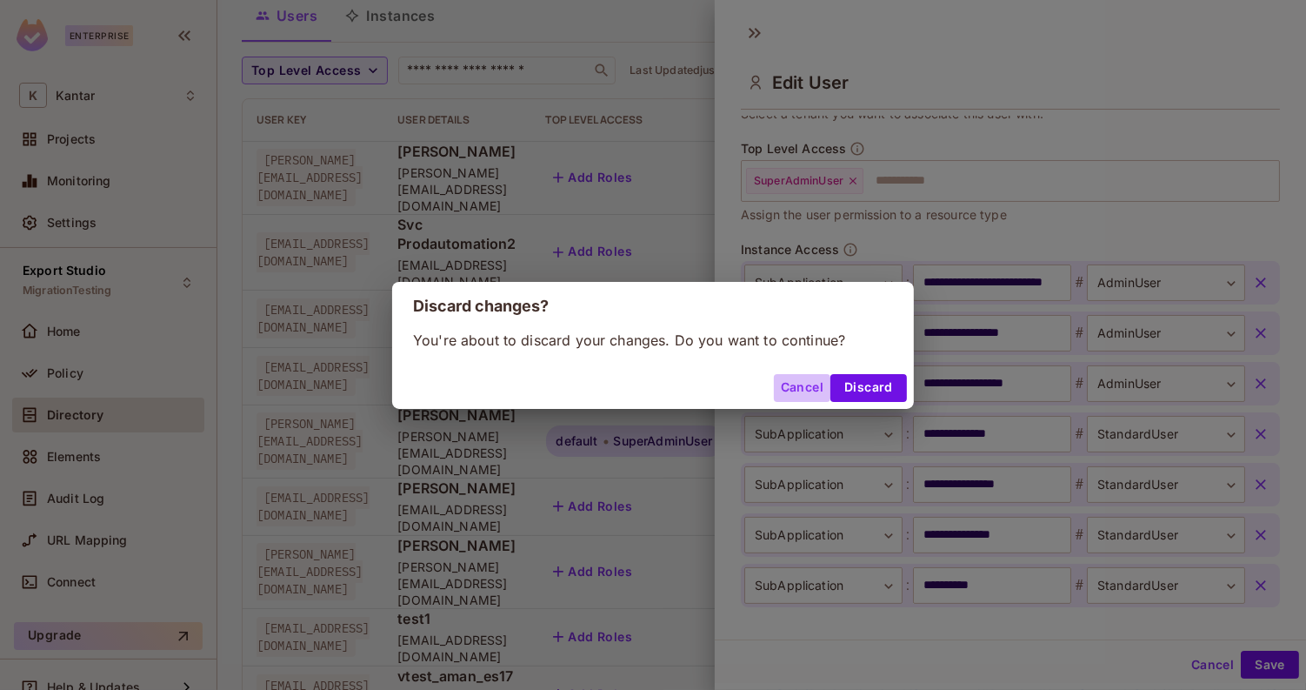
click at [805, 392] on button "Cancel" at bounding box center [802, 388] width 57 height 28
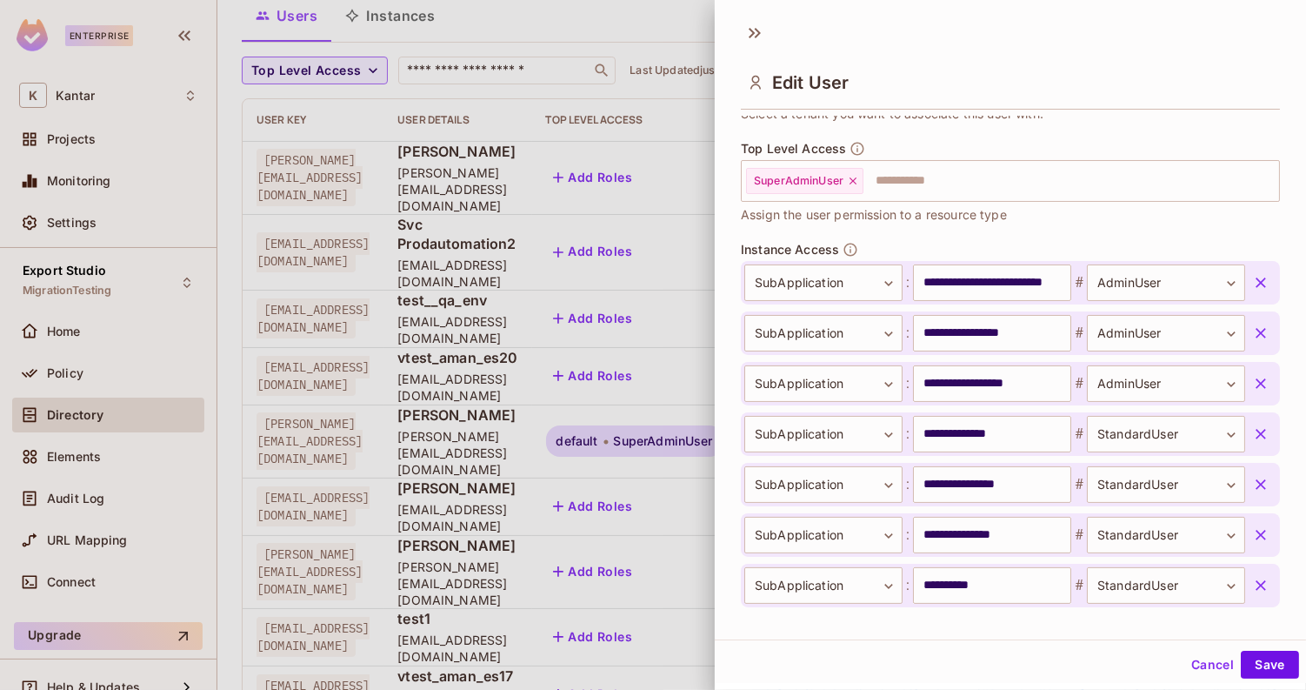
click at [750, 50] on div "Edit User" at bounding box center [1010, 67] width 591 height 97
click at [754, 36] on icon at bounding box center [755, 33] width 28 height 28
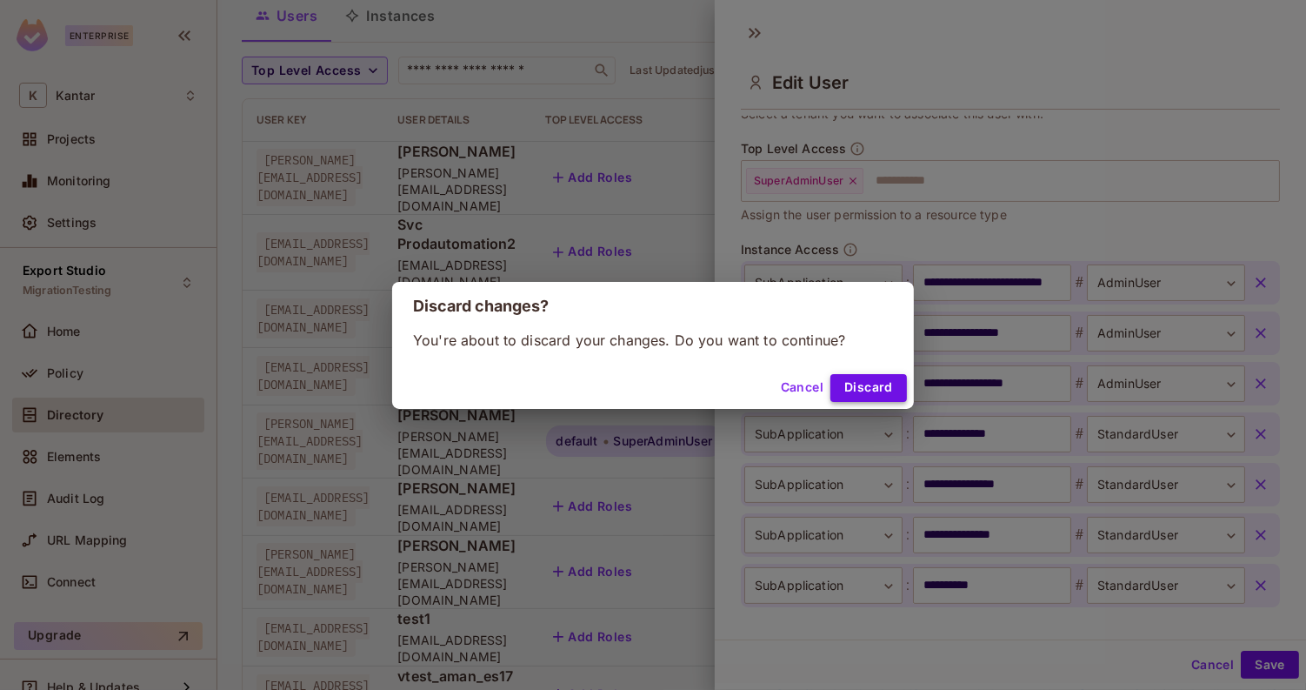
click at [850, 386] on button "Discard" at bounding box center [869, 388] width 77 height 28
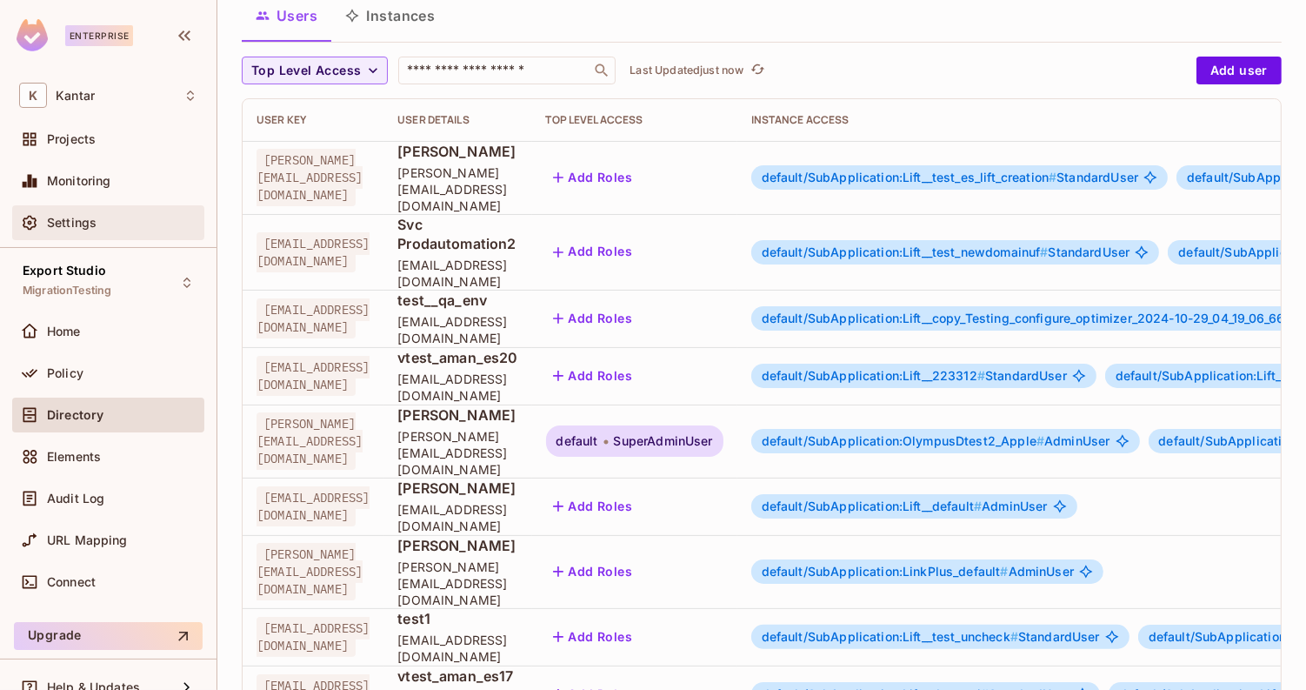
click at [124, 223] on div "Settings" at bounding box center [122, 223] width 150 height 14
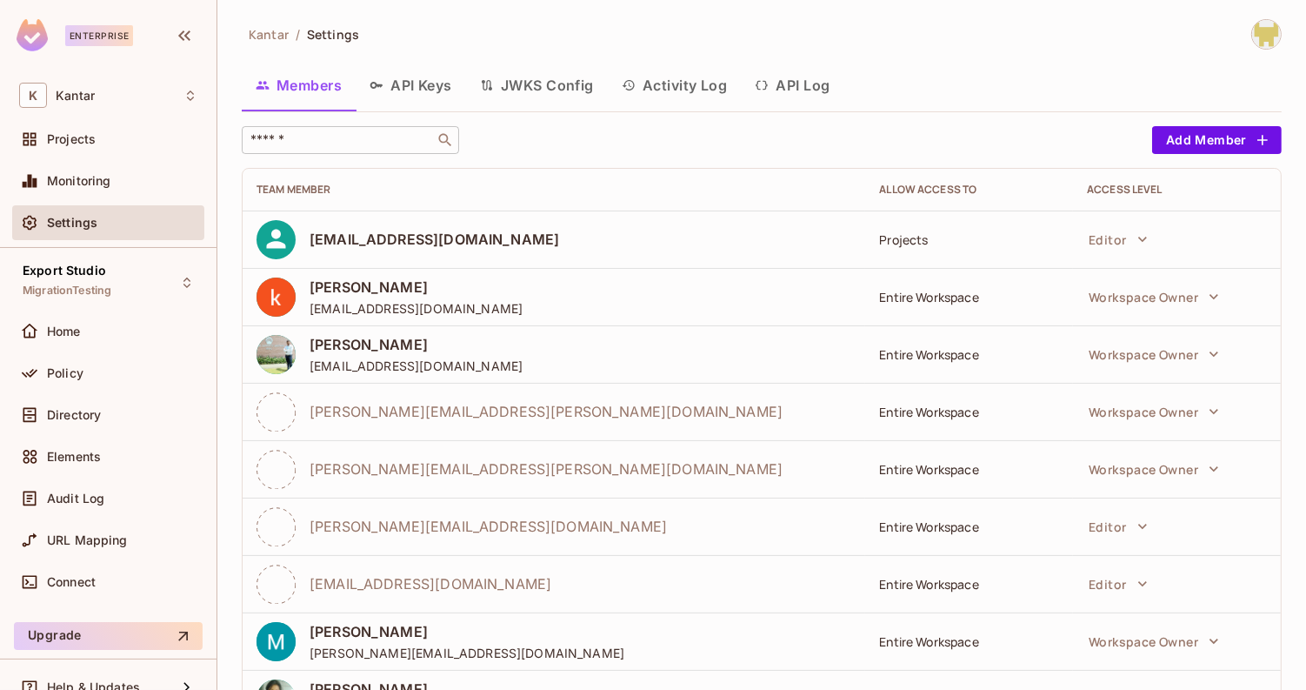
click at [384, 134] on input "text" at bounding box center [338, 139] width 183 height 17
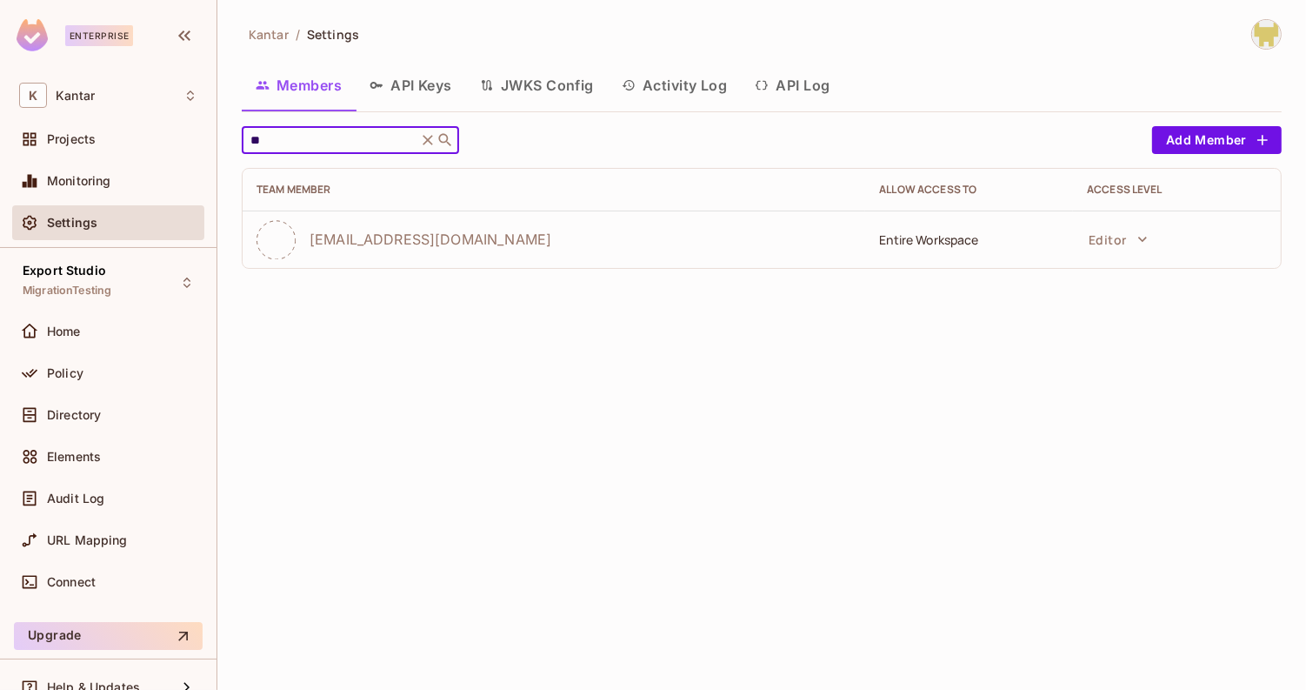
type input "*"
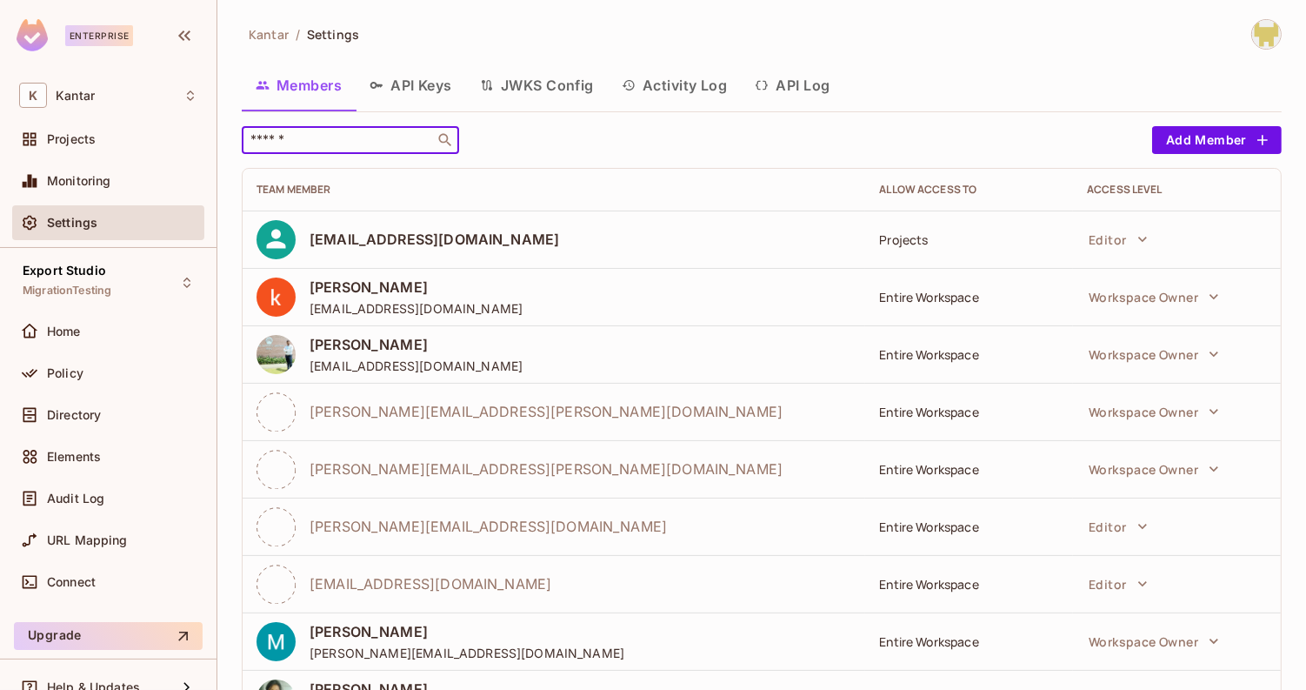
click at [699, 132] on div "​" at bounding box center [693, 140] width 902 height 28
click at [409, 132] on input "text" at bounding box center [338, 139] width 183 height 17
